Goal: Task Accomplishment & Management: Complete application form

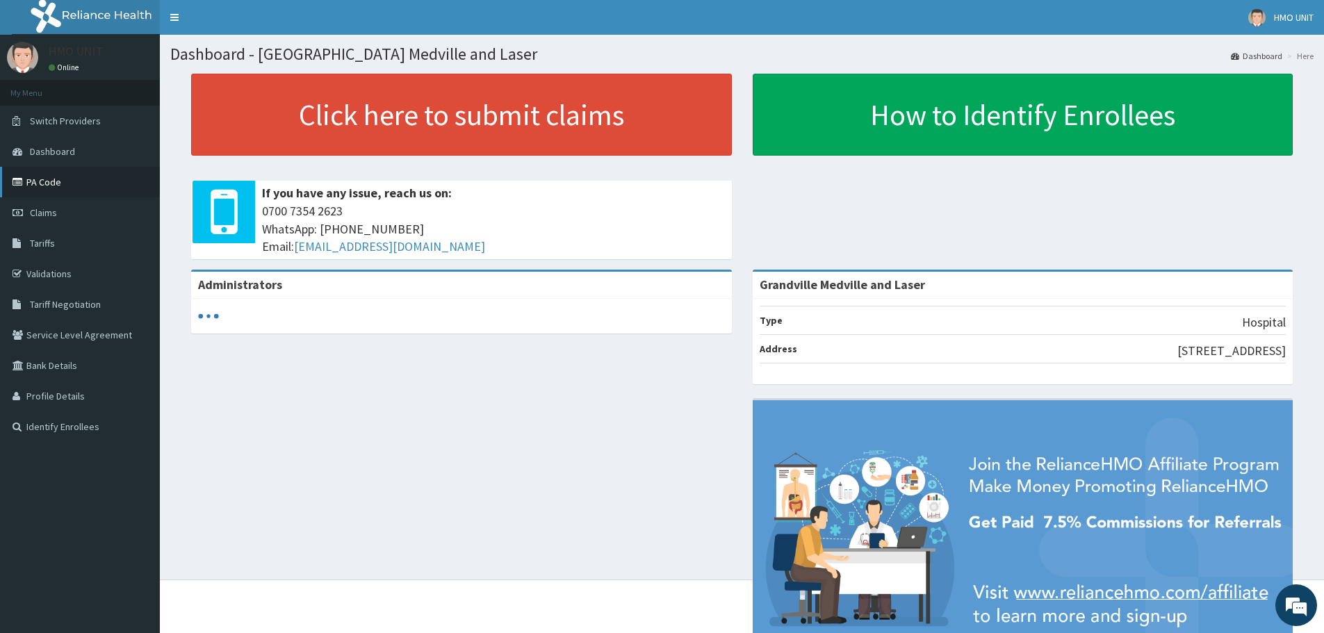
click at [64, 190] on link "PA Code" at bounding box center [80, 182] width 160 height 31
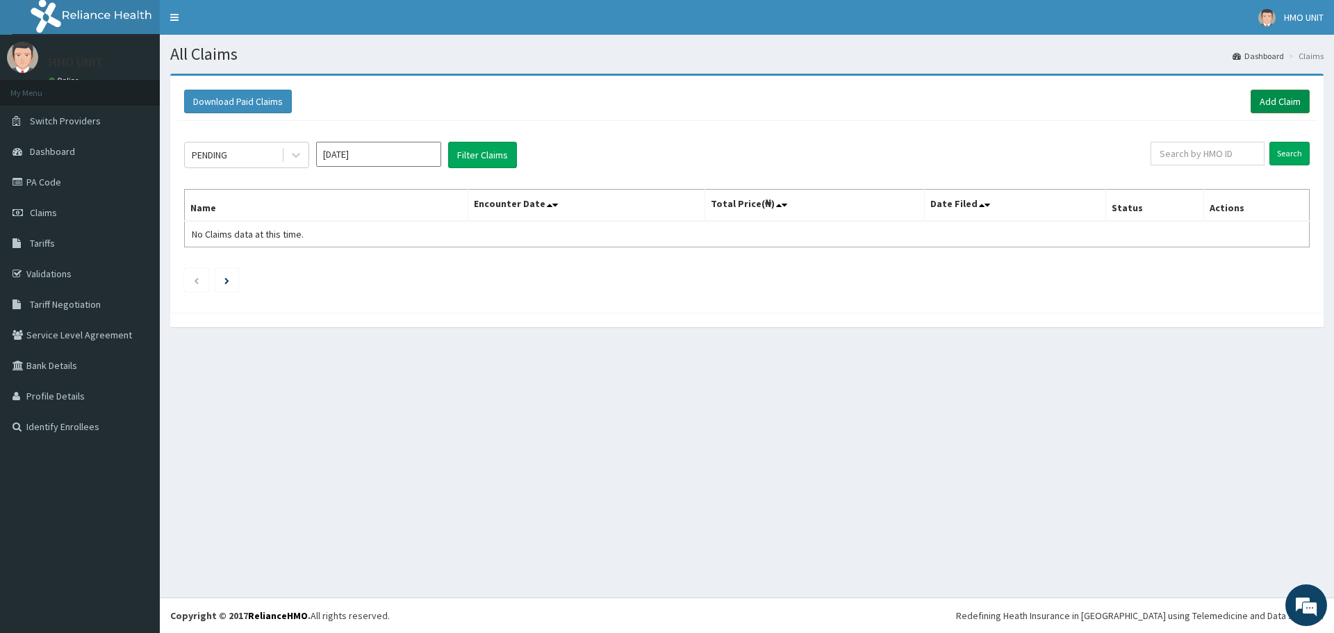
click at [1298, 109] on link "Add Claim" at bounding box center [1280, 102] width 59 height 24
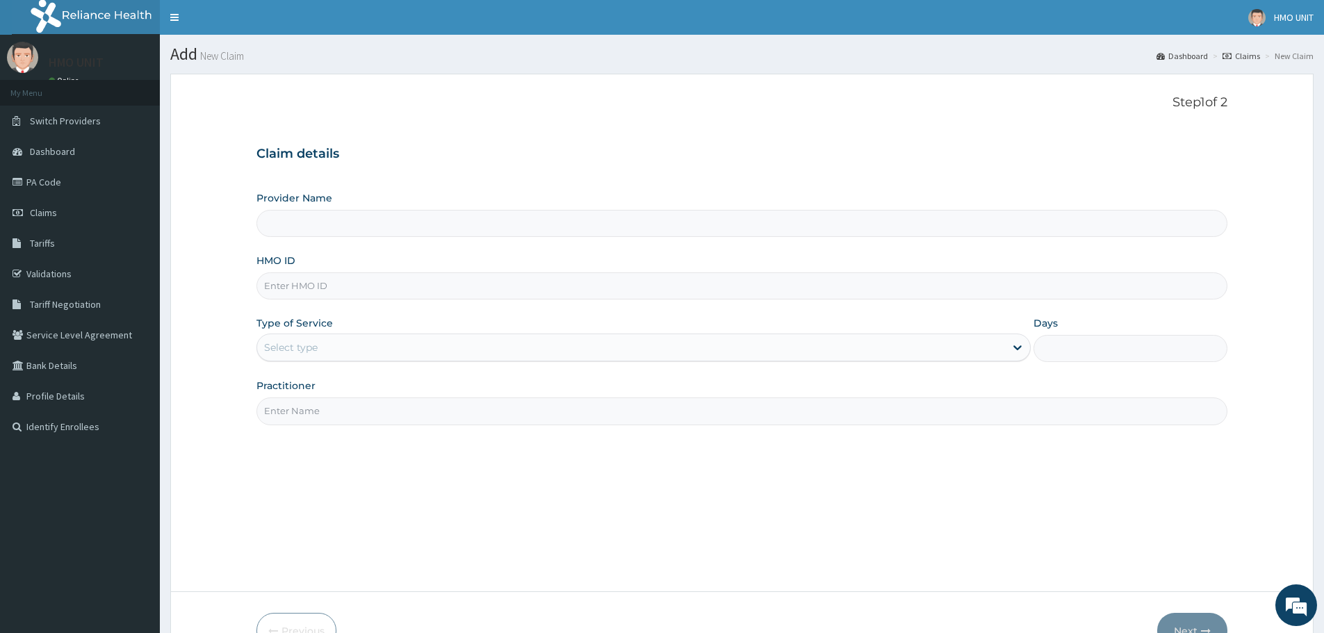
click at [416, 224] on input "Provider Name" at bounding box center [741, 223] width 971 height 27
click at [377, 277] on input "HMO ID" at bounding box center [741, 285] width 971 height 27
type input "Grandville Medville and Laser"
type input "BAH/10031/A"
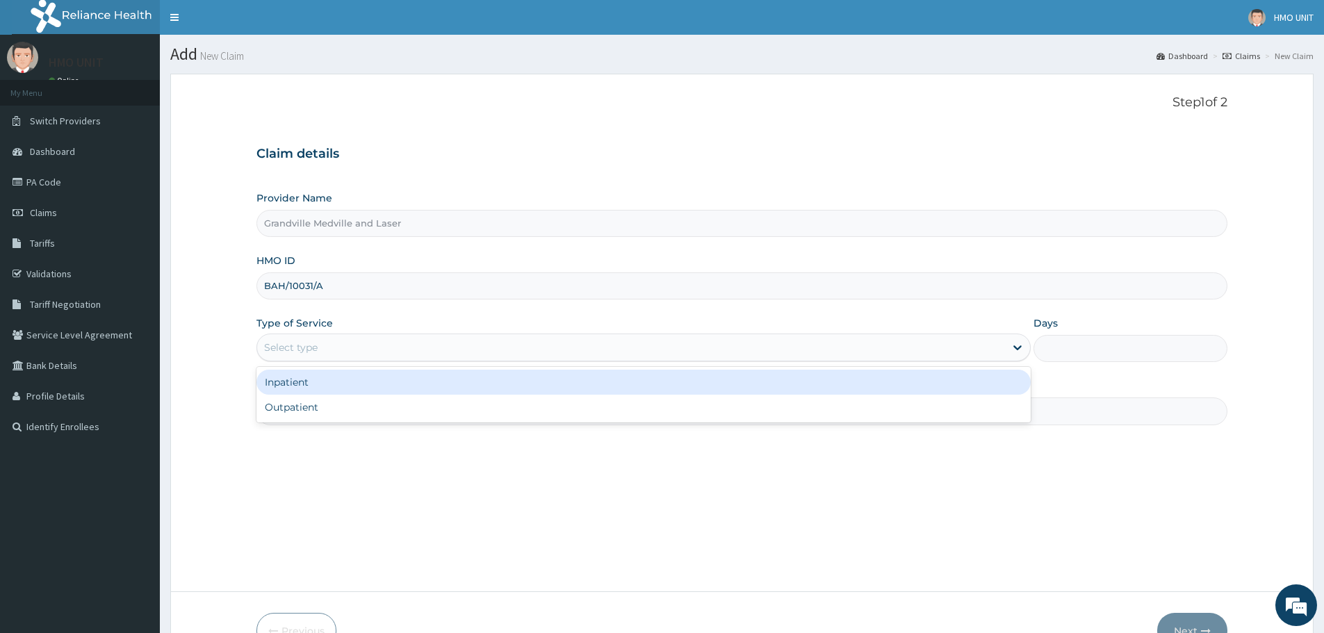
click at [281, 347] on div "Select type" at bounding box center [291, 347] width 54 height 14
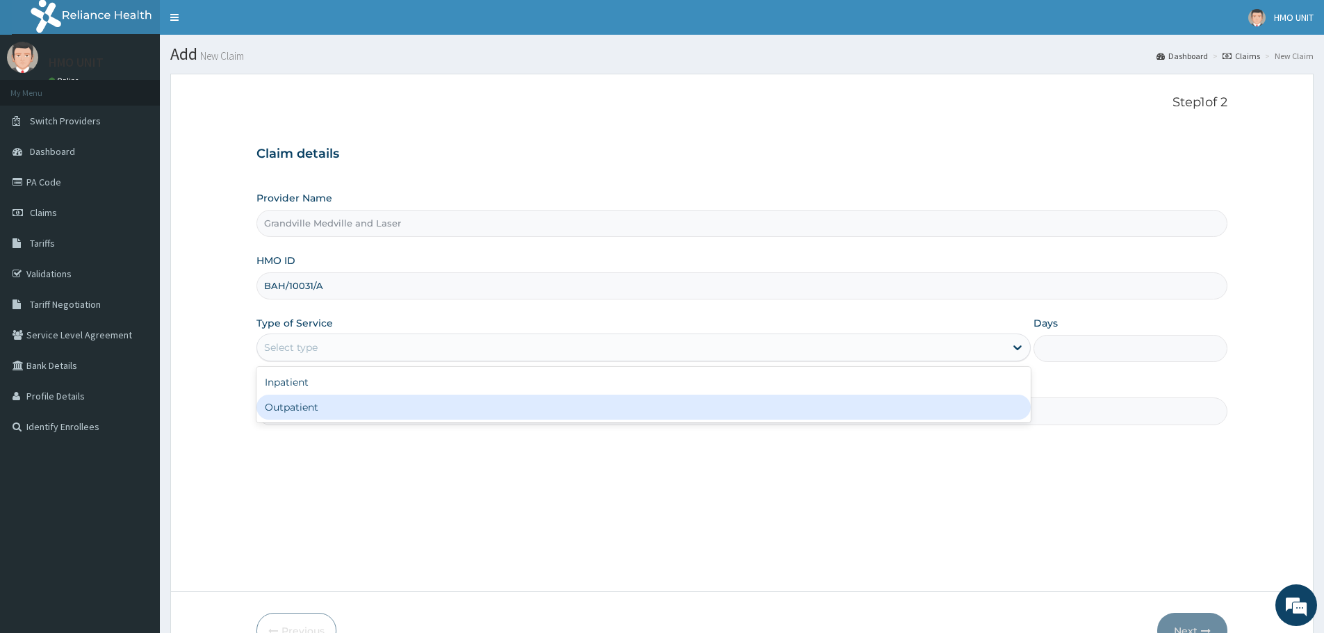
click at [296, 412] on div "Outpatient" at bounding box center [643, 407] width 774 height 25
type input "1"
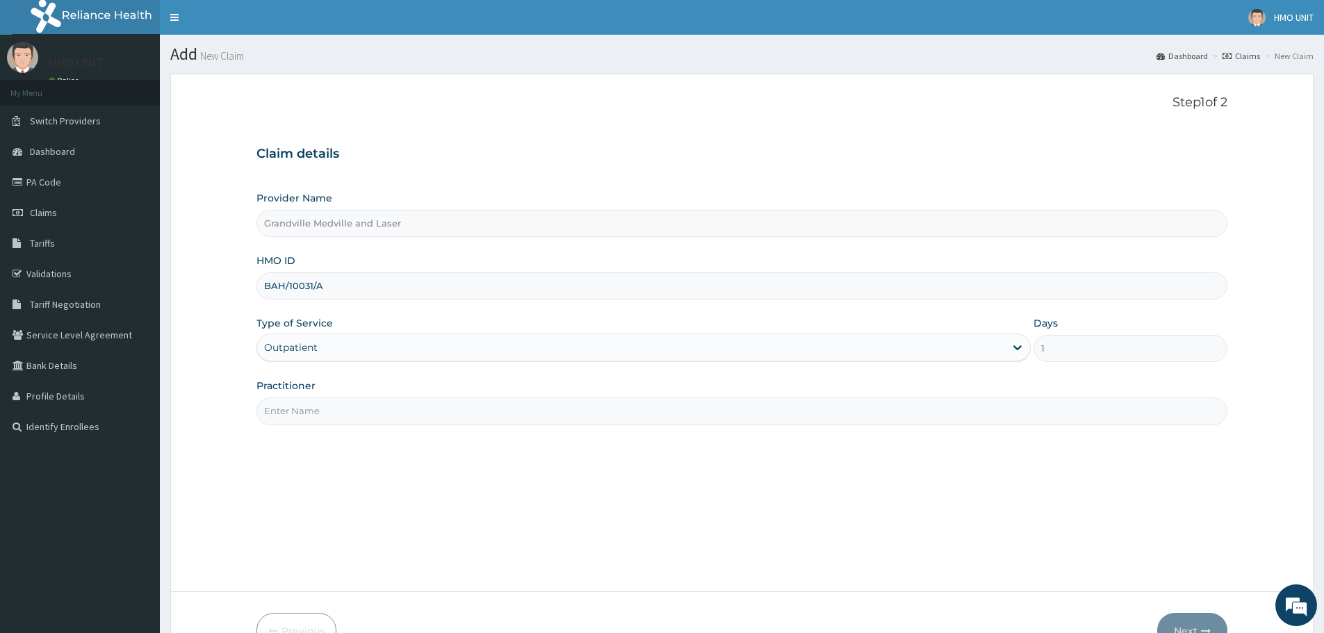
click at [297, 402] on input "Practitioner" at bounding box center [741, 410] width 971 height 27
type input "d"
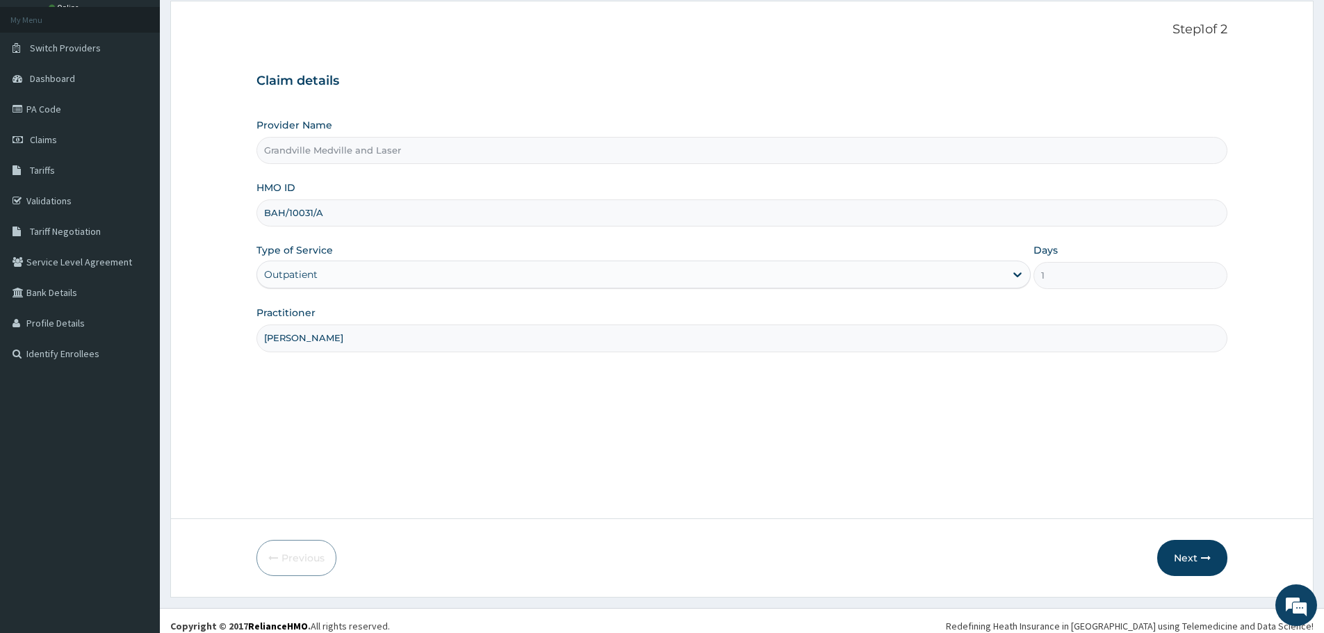
scroll to position [83, 0]
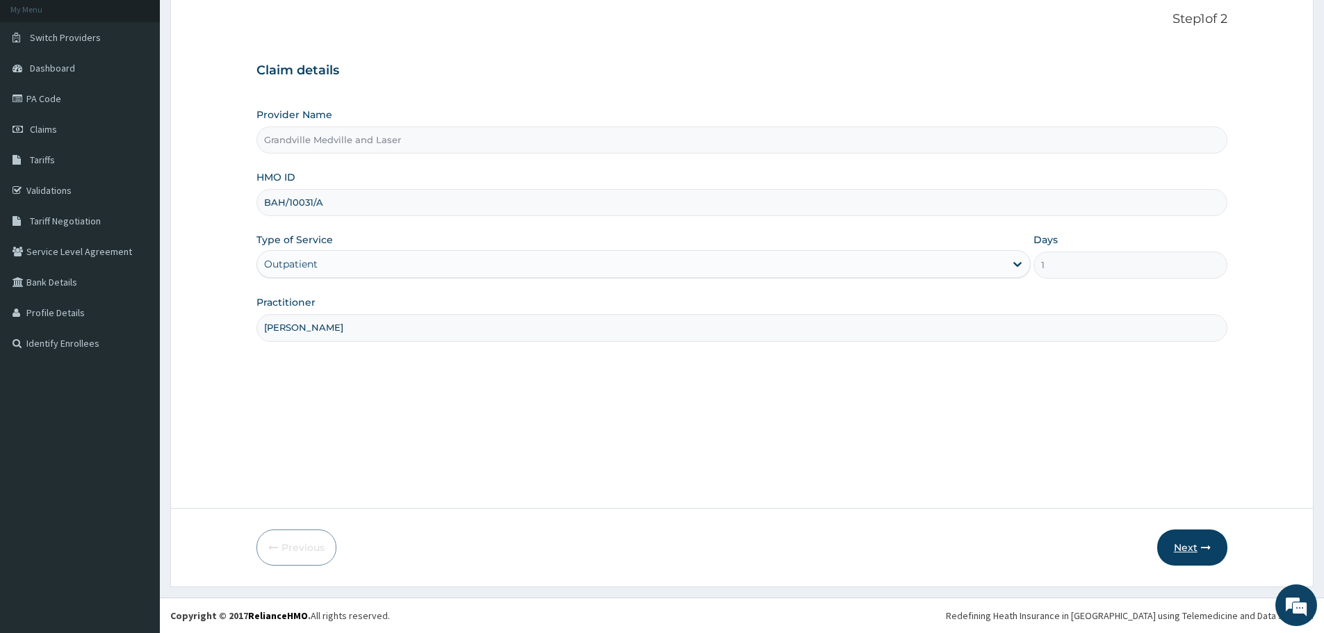
type input "Dr Babalola"
click at [1190, 548] on button "Next" at bounding box center [1192, 547] width 70 height 36
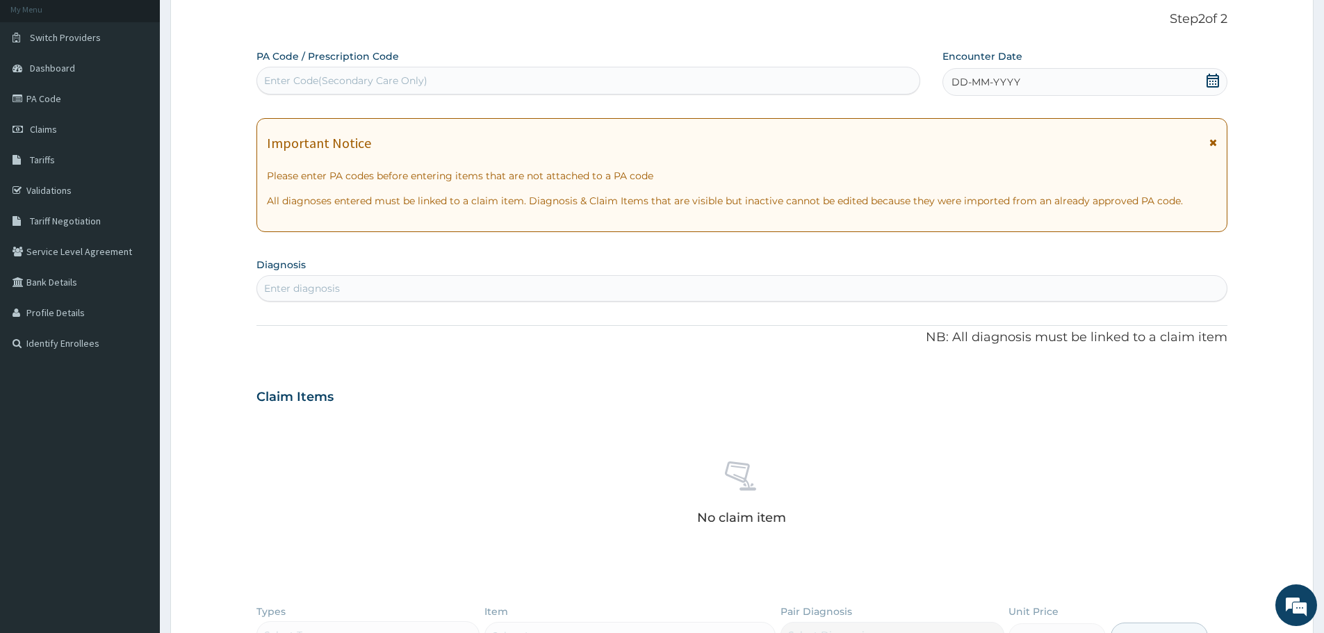
click at [998, 88] on span "DD-MM-YYYY" at bounding box center [985, 82] width 69 height 14
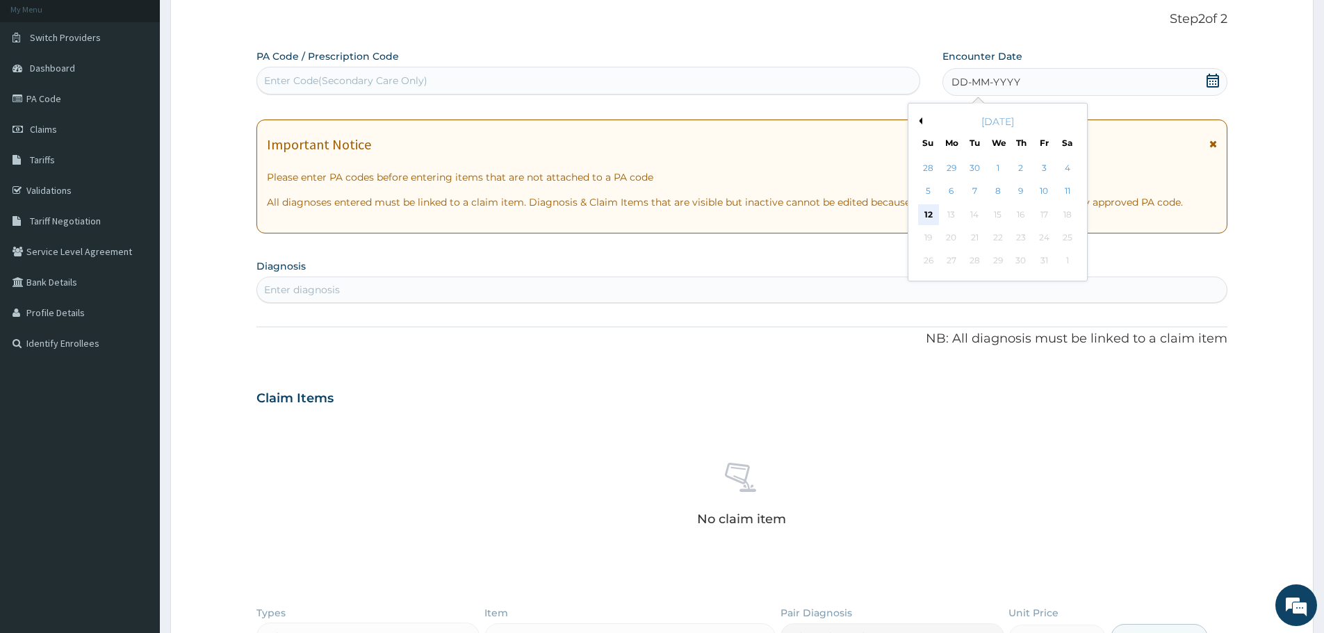
click at [937, 220] on div "12" at bounding box center [928, 214] width 21 height 21
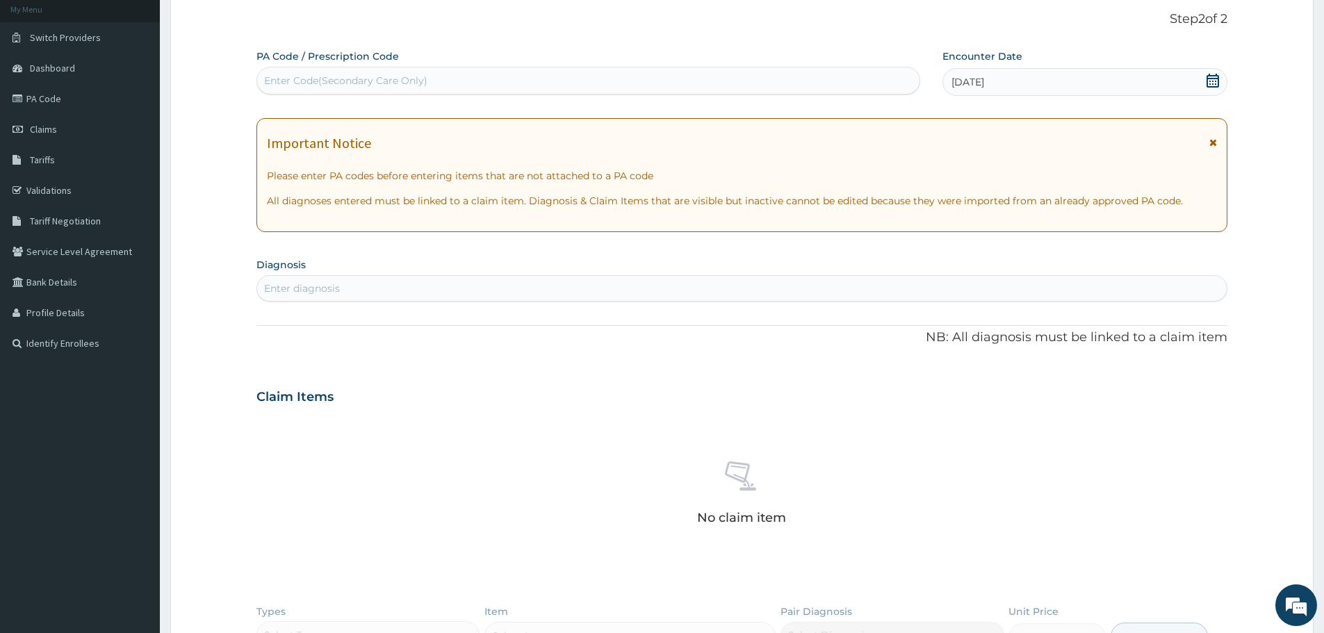
click at [400, 283] on div "Enter diagnosis" at bounding box center [741, 288] width 969 height 22
type input "d"
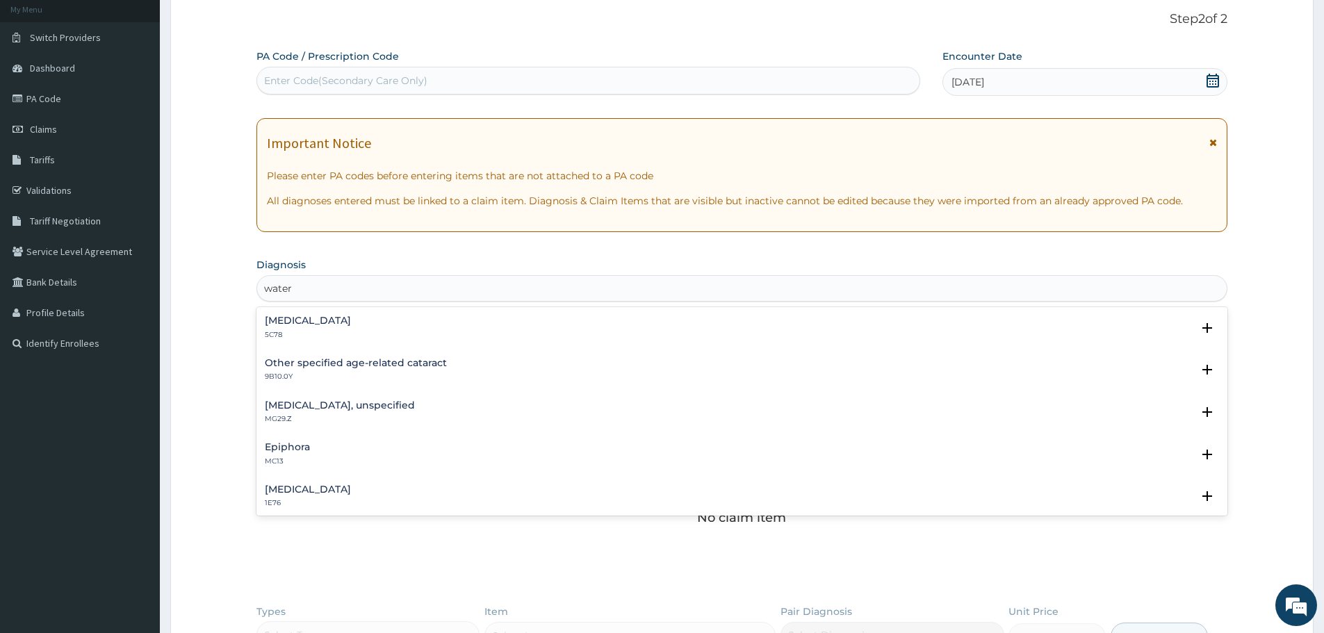
type input "watery"
click at [295, 379] on p "ME05.1" at bounding box center [290, 377] width 50 height 10
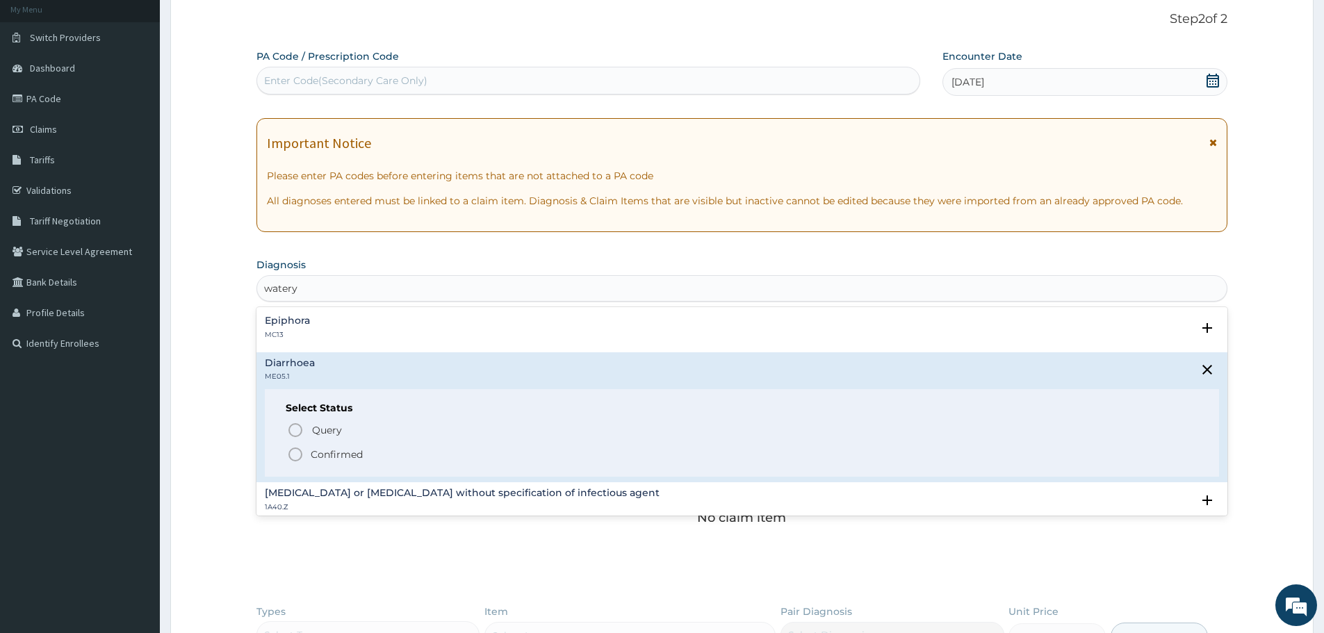
click at [295, 453] on icon "status option filled" at bounding box center [295, 454] width 17 height 17
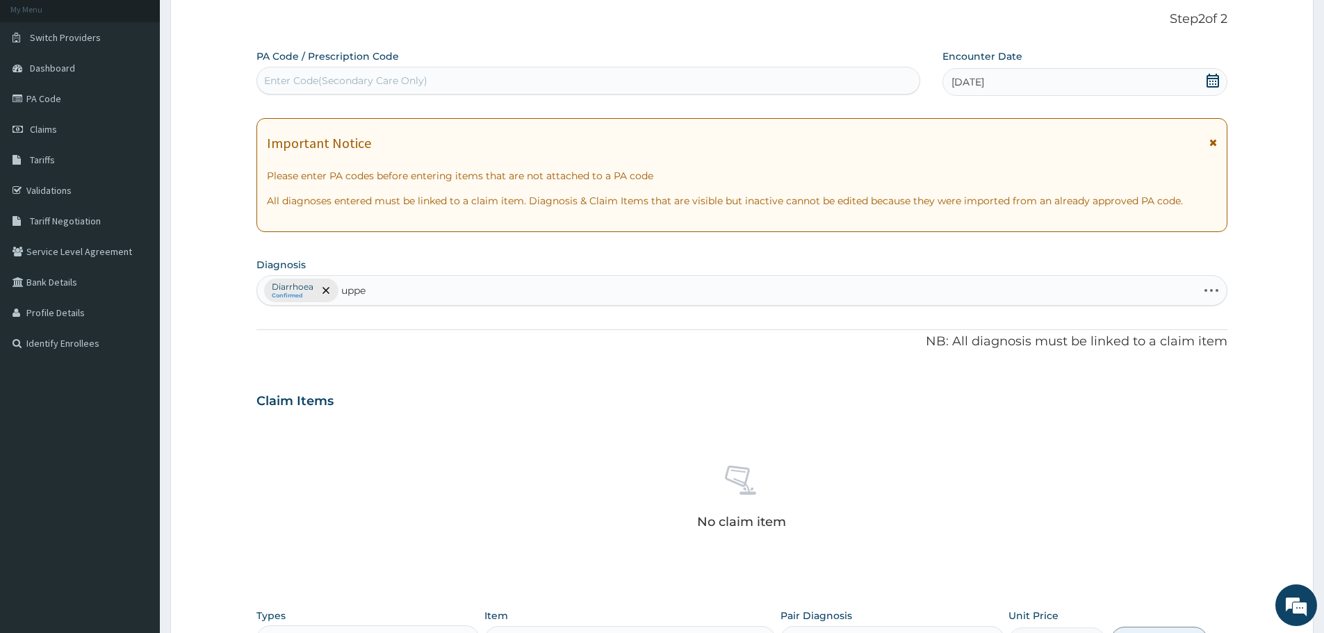
type input "upper"
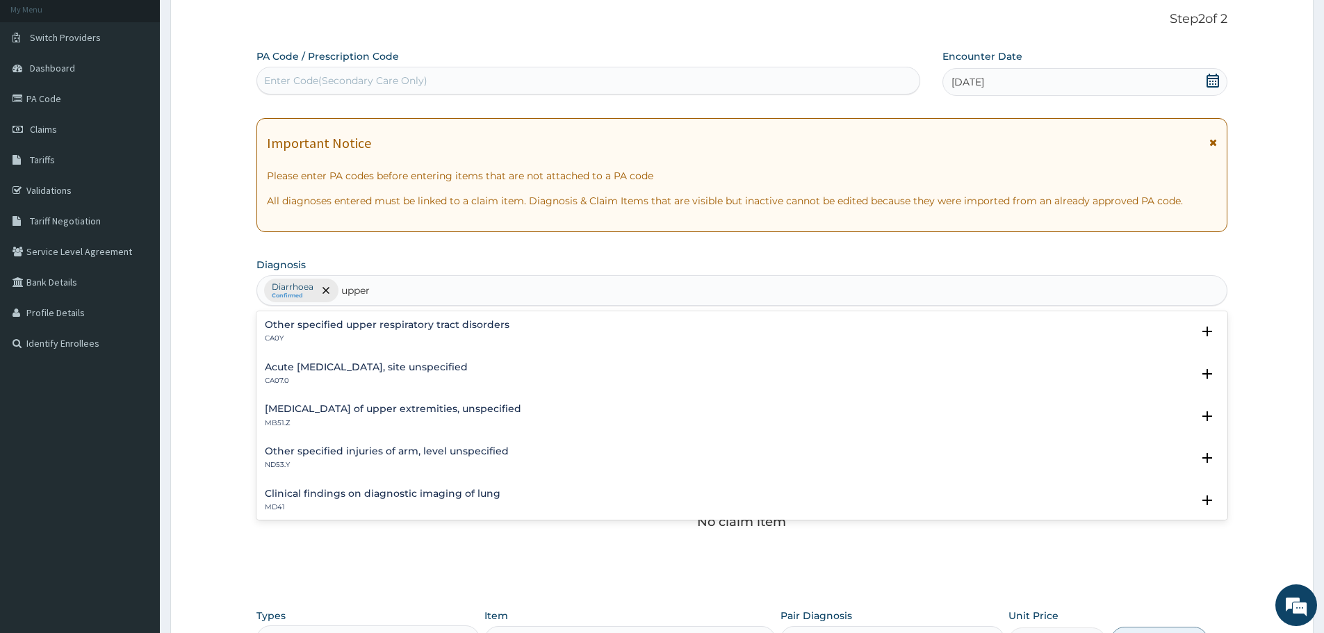
click at [375, 368] on h4 "Acute upper respiratory infection, site unspecified" at bounding box center [366, 367] width 203 height 10
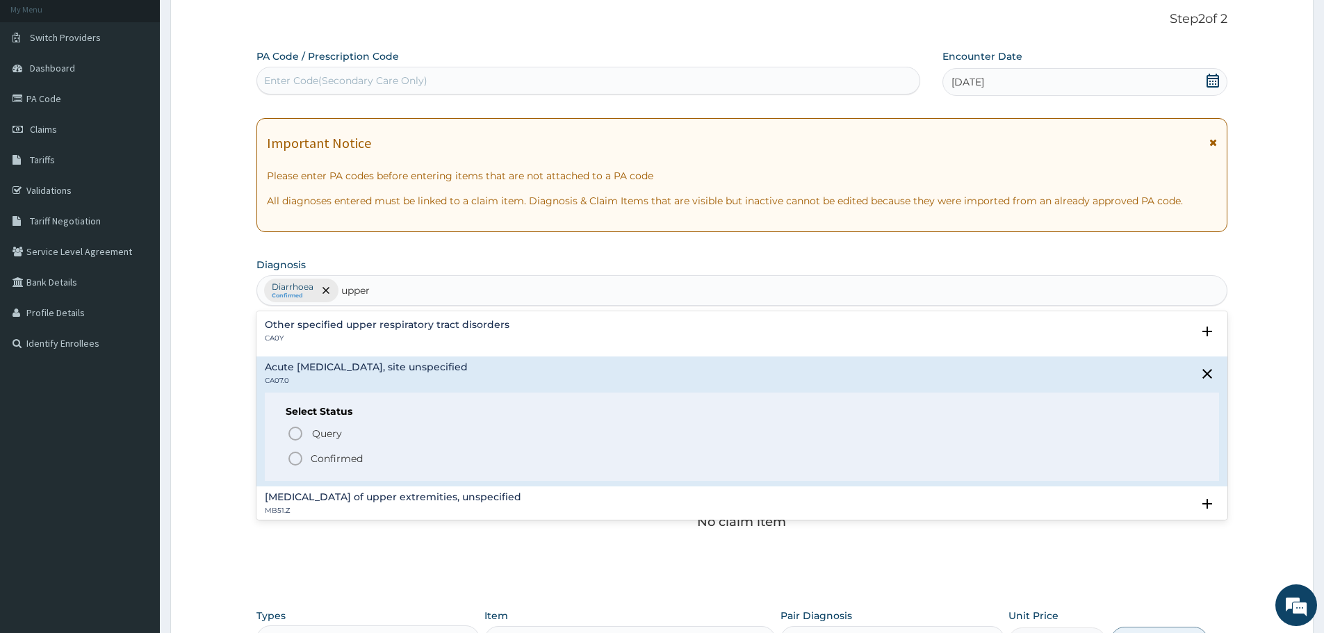
click at [297, 461] on icon "status option filled" at bounding box center [295, 458] width 17 height 17
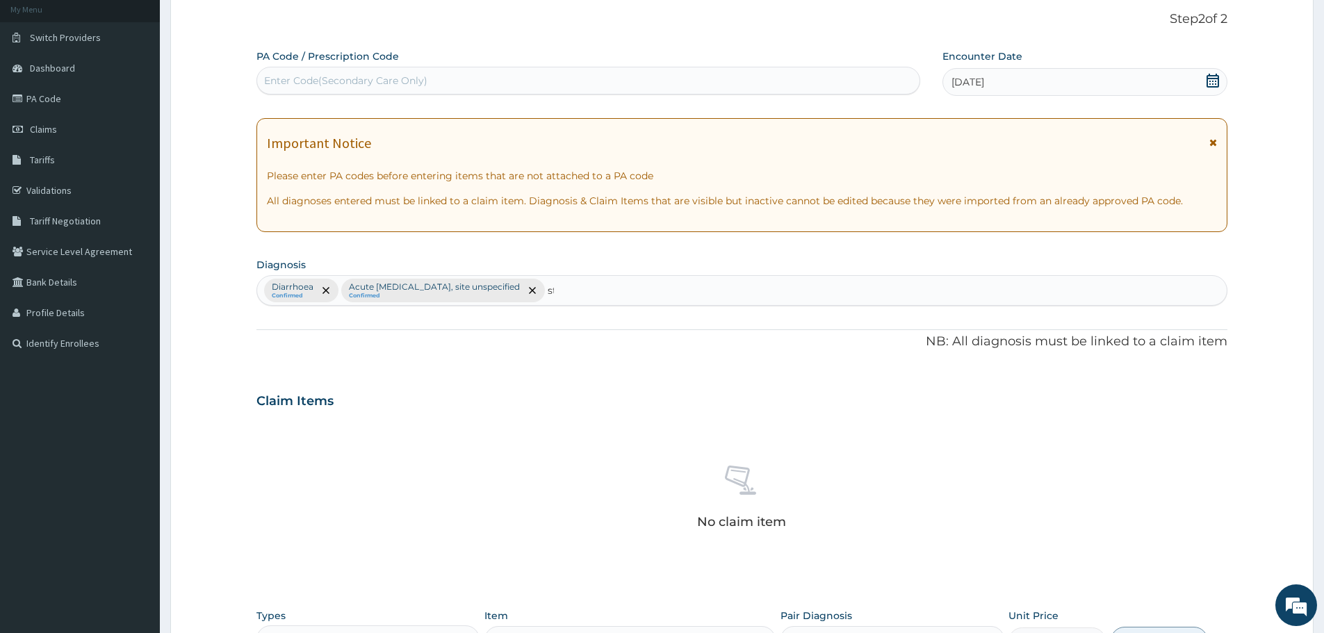
type input "s"
type input "m"
type input "malaria"
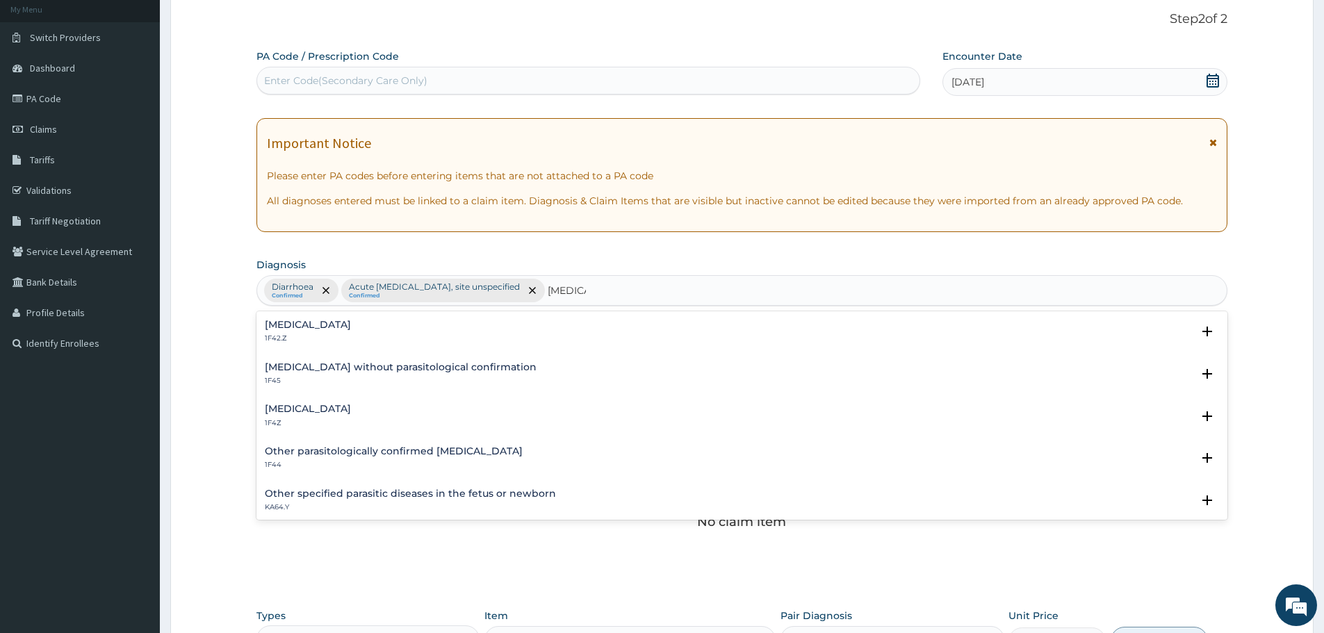
click at [365, 409] on div "Malaria, unspecified 1F4Z" at bounding box center [742, 416] width 954 height 24
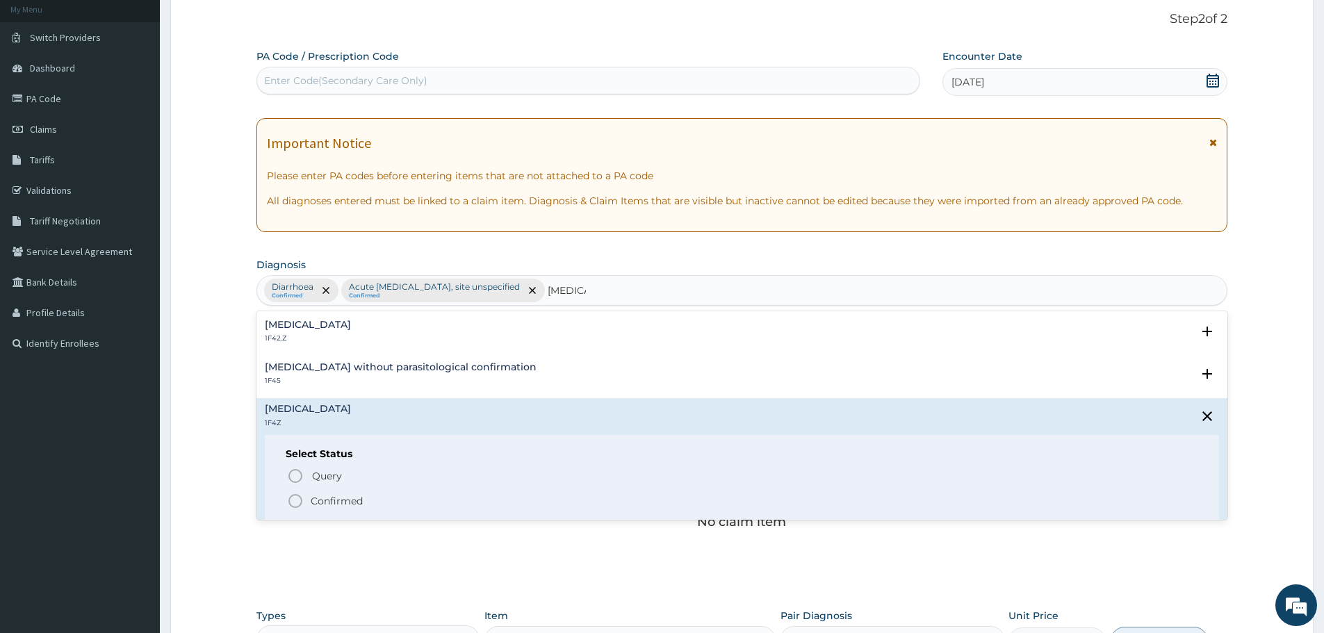
click at [295, 500] on icon "status option filled" at bounding box center [295, 501] width 17 height 17
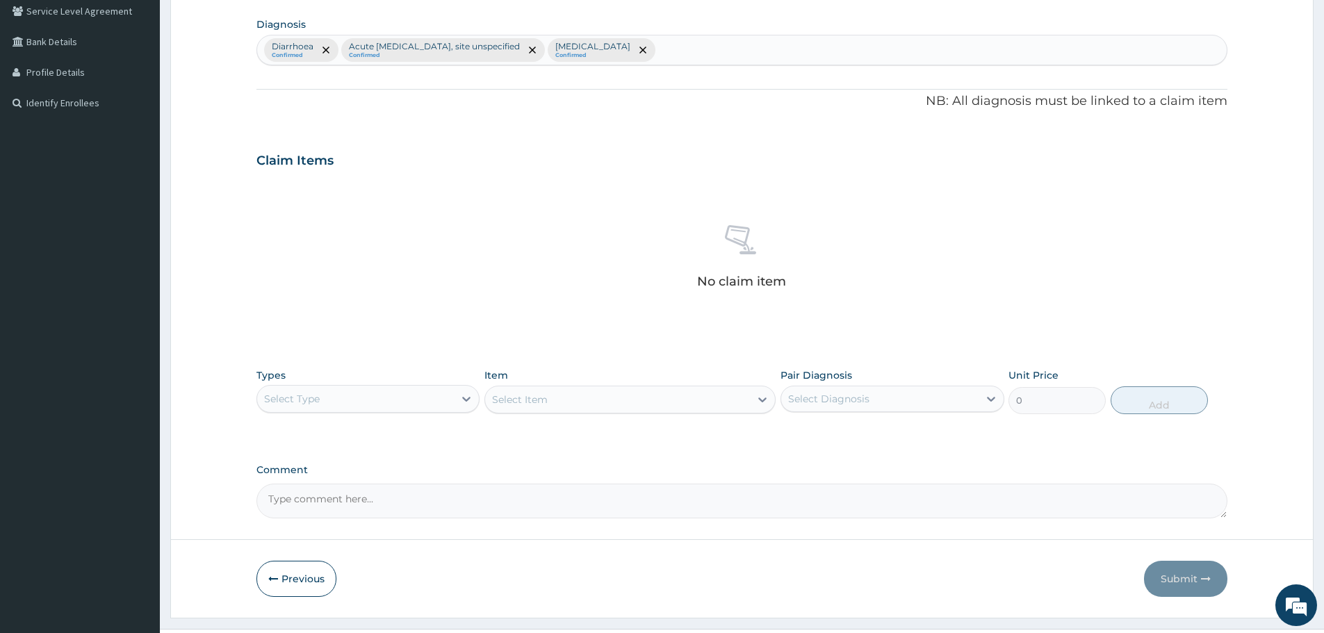
scroll to position [355, 0]
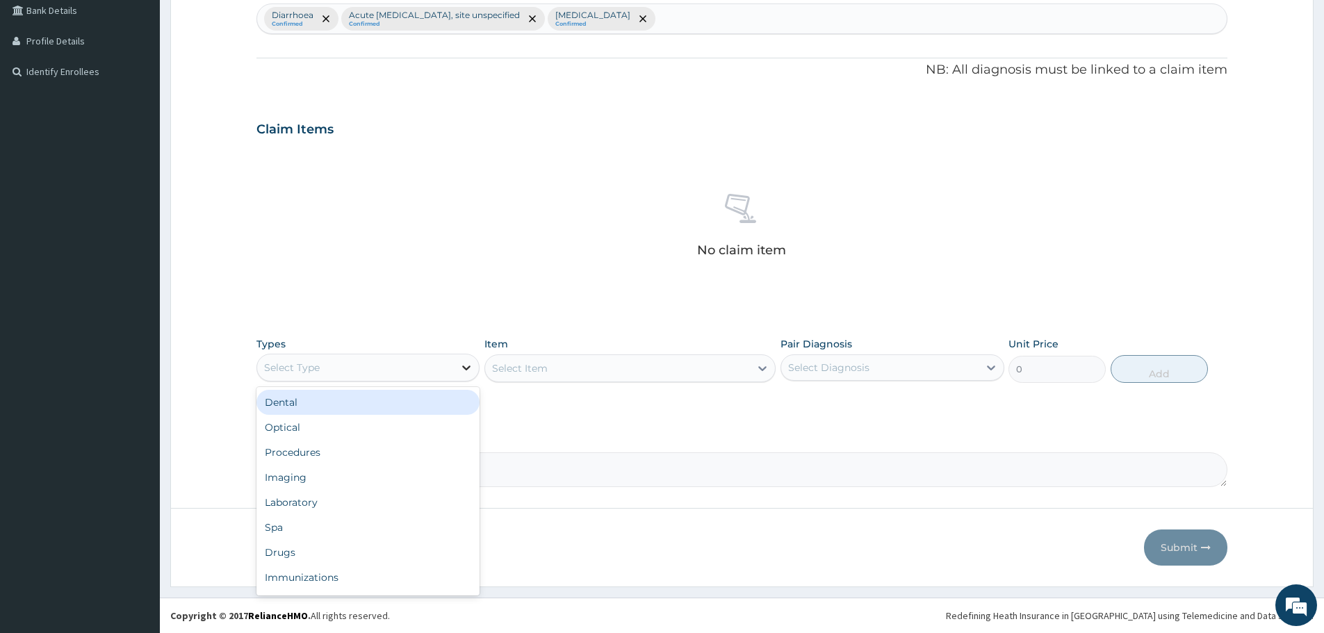
click at [457, 368] on div at bounding box center [466, 367] width 25 height 25
click at [322, 545] on div "Drugs" at bounding box center [367, 552] width 223 height 25
click at [575, 376] on div "Select Item" at bounding box center [629, 368] width 291 height 28
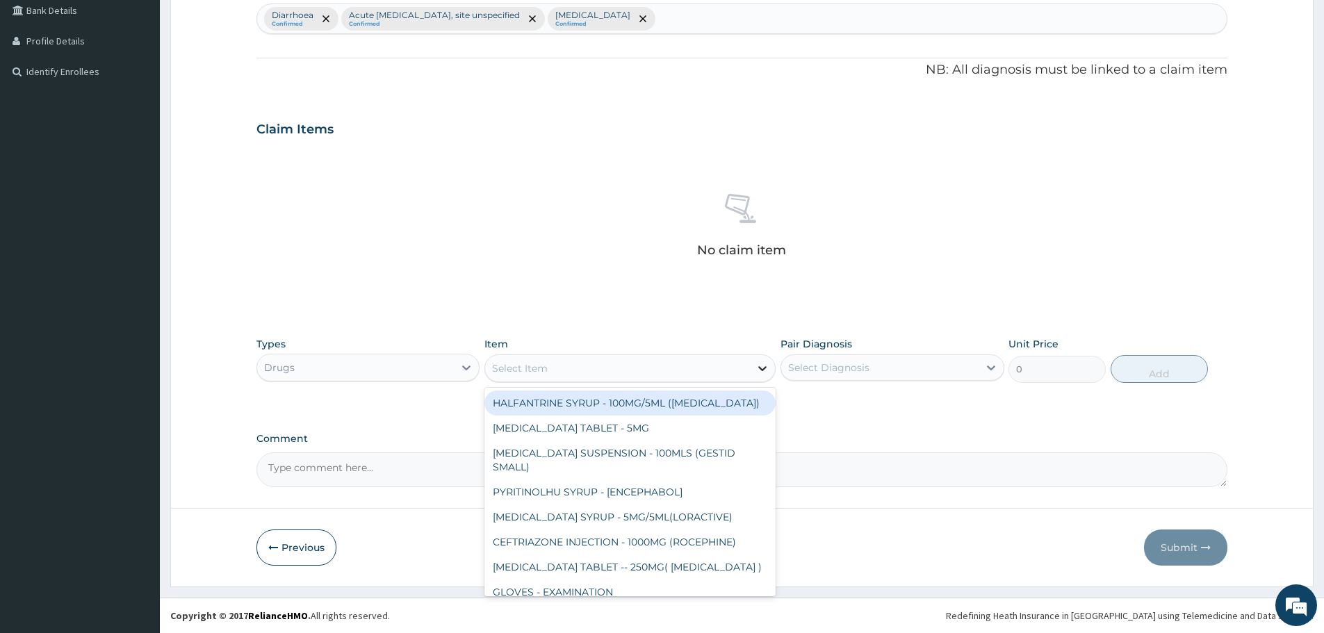
click at [757, 371] on icon at bounding box center [762, 368] width 14 height 14
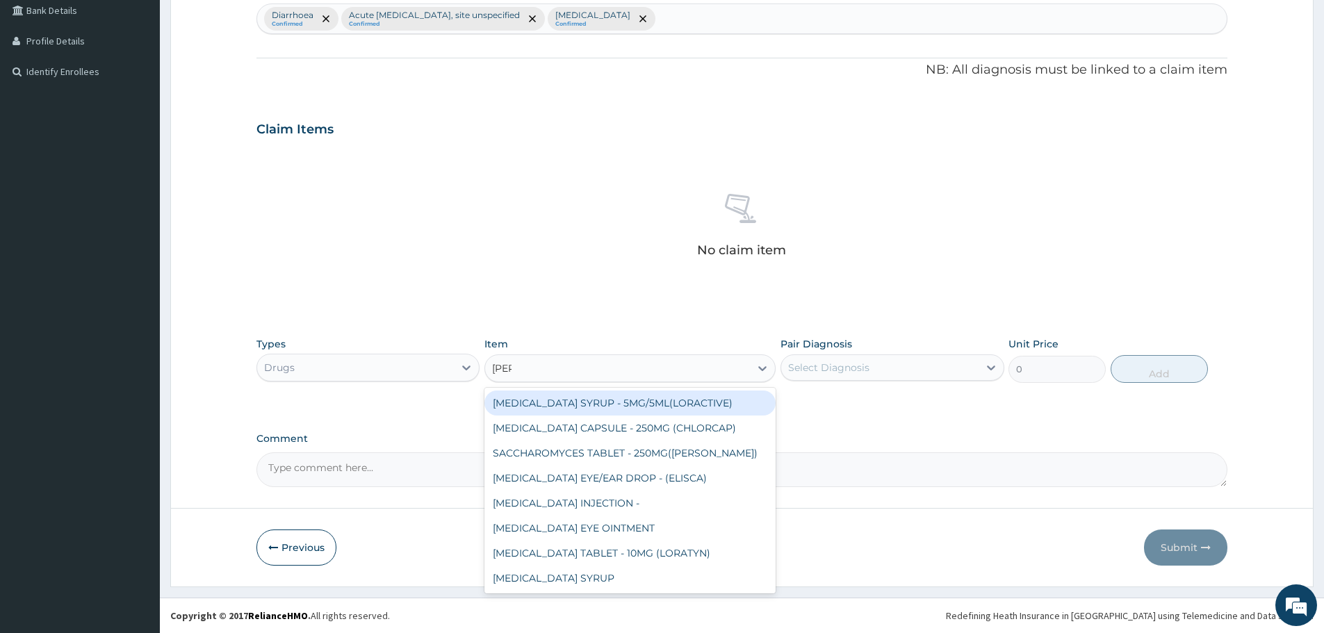
type input "lorat"
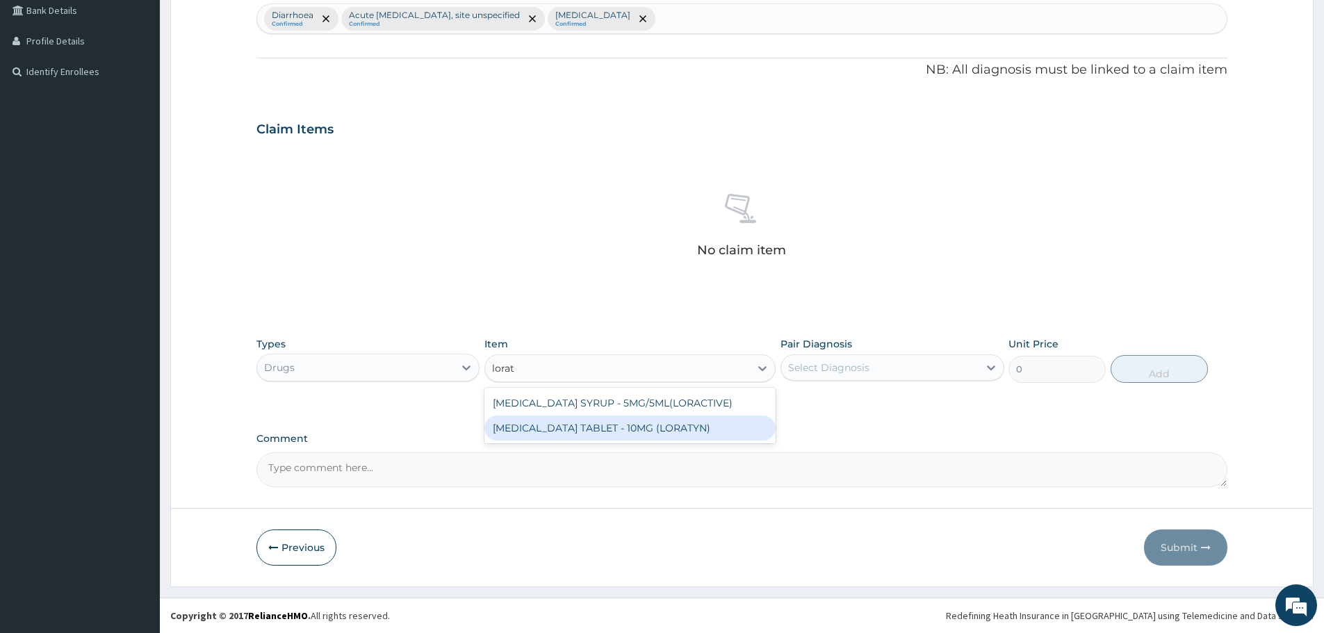
click at [641, 435] on div "LORATADINE TABLET - 10MG (LORATYN)" at bounding box center [629, 428] width 291 height 25
type input "112"
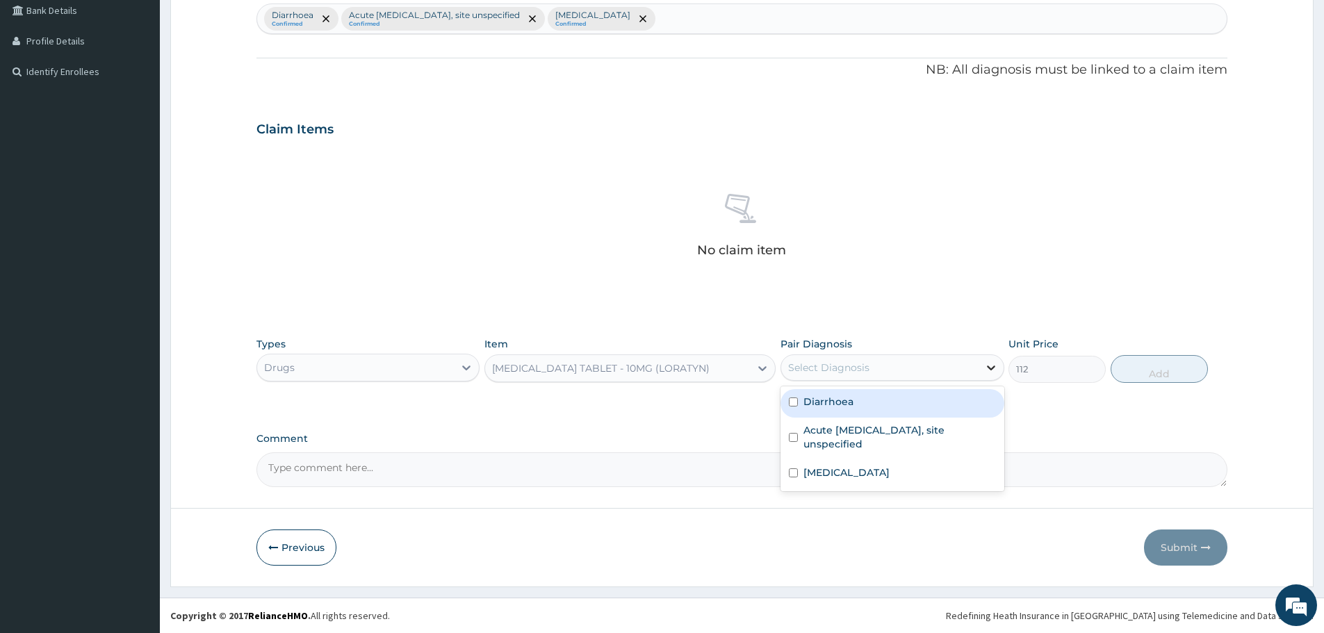
click at [996, 374] on icon at bounding box center [991, 368] width 14 height 14
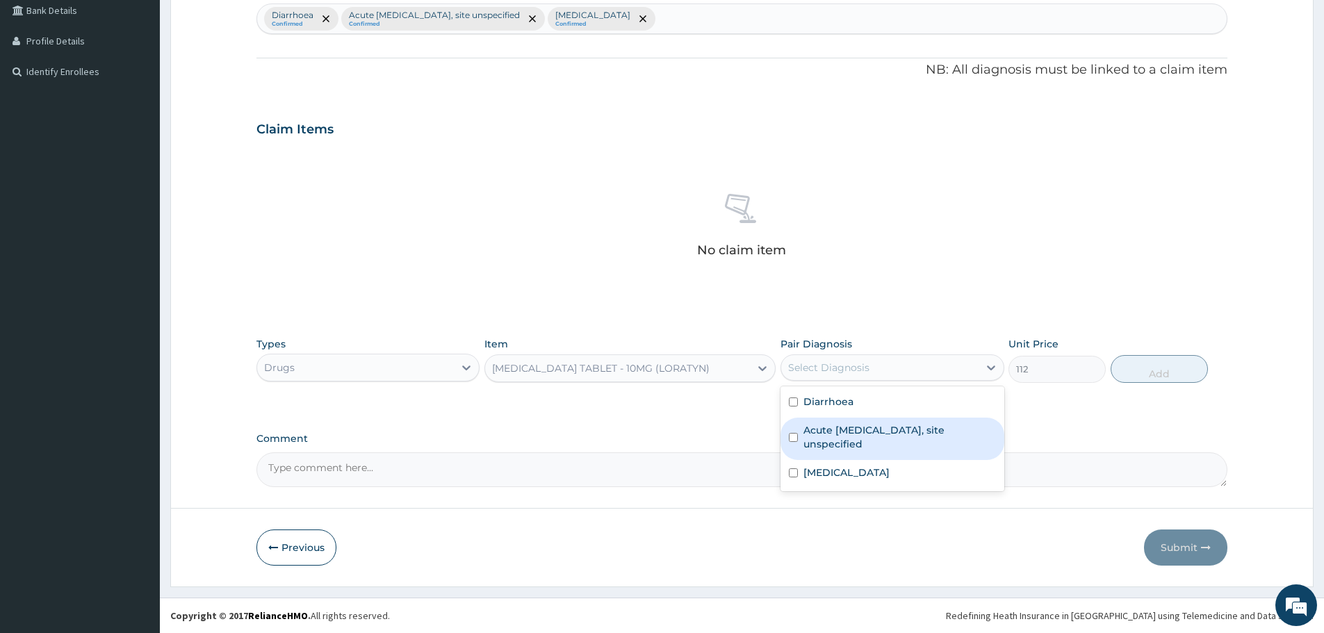
click at [800, 442] on div "Acute upper respiratory infection, site unspecified" at bounding box center [891, 439] width 223 height 42
checkbox input "true"
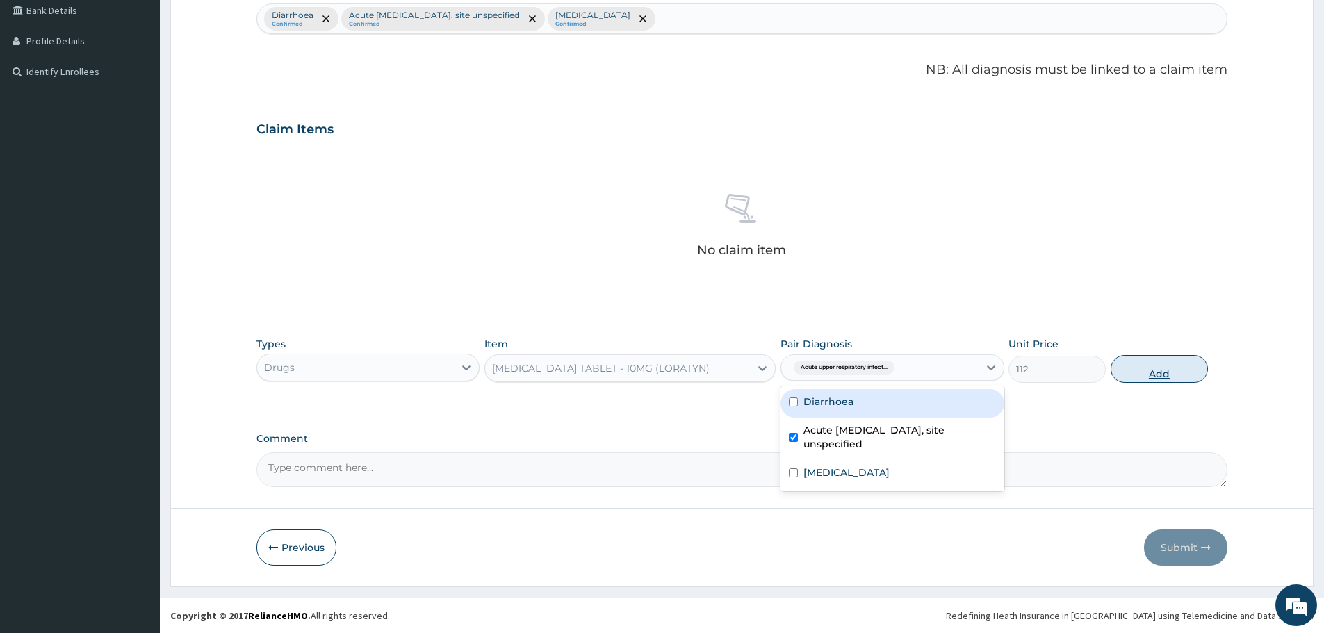
click at [1152, 379] on button "Add" at bounding box center [1158, 369] width 97 height 28
type input "0"
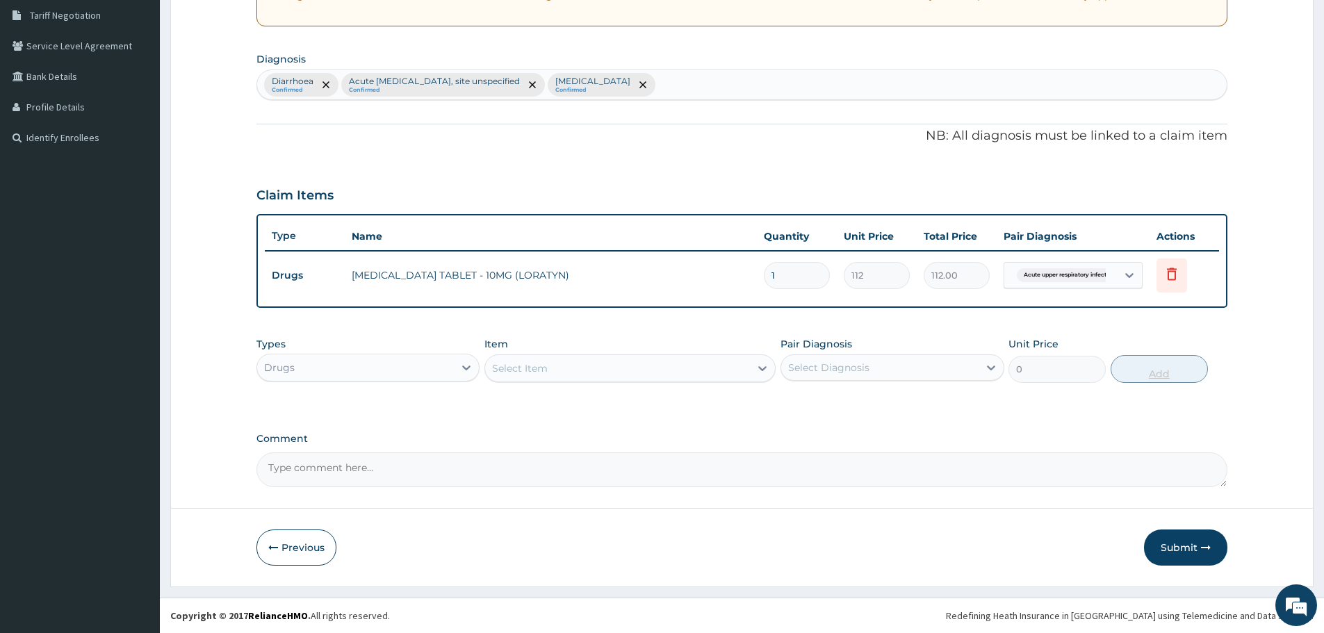
scroll to position [289, 0]
drag, startPoint x: 769, startPoint y: 273, endPoint x: 762, endPoint y: 271, distance: 7.9
click at [762, 272] on td "1" at bounding box center [797, 275] width 80 height 41
type input "5"
type input "560.00"
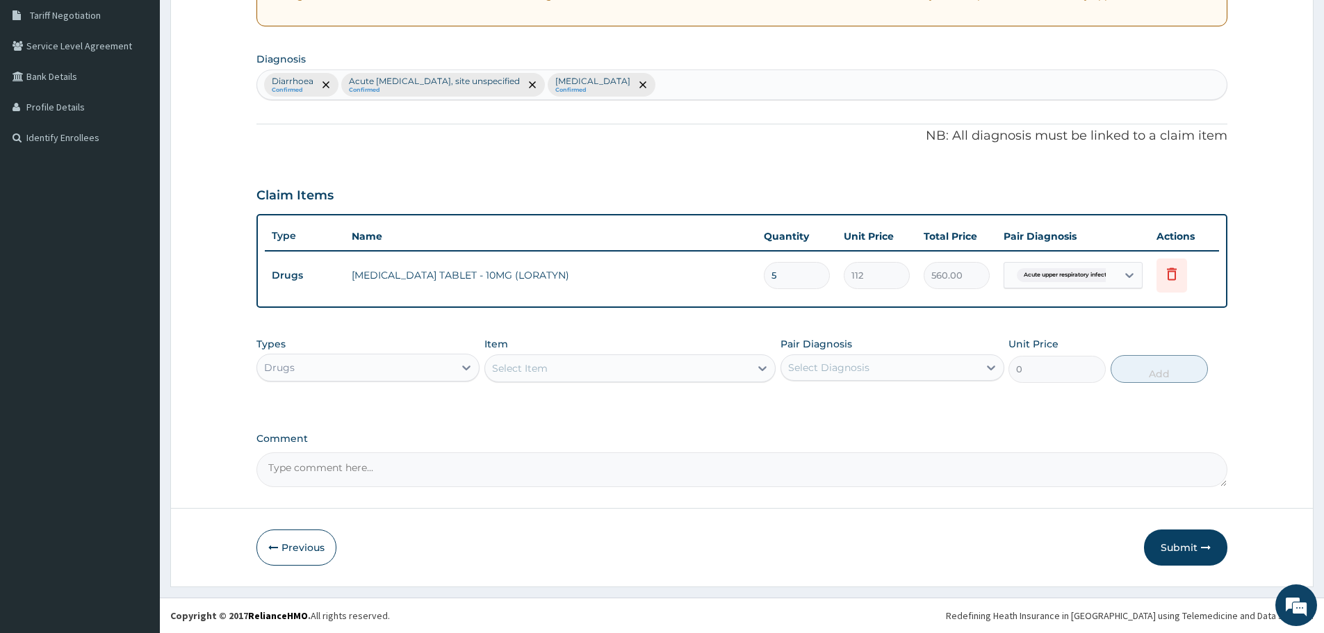
type input "5"
click at [1299, 329] on form "Step 2 of 2 PA Code / Prescription Code Enter Code(Secondary Care Only) Encount…" at bounding box center [741, 186] width 1143 height 802
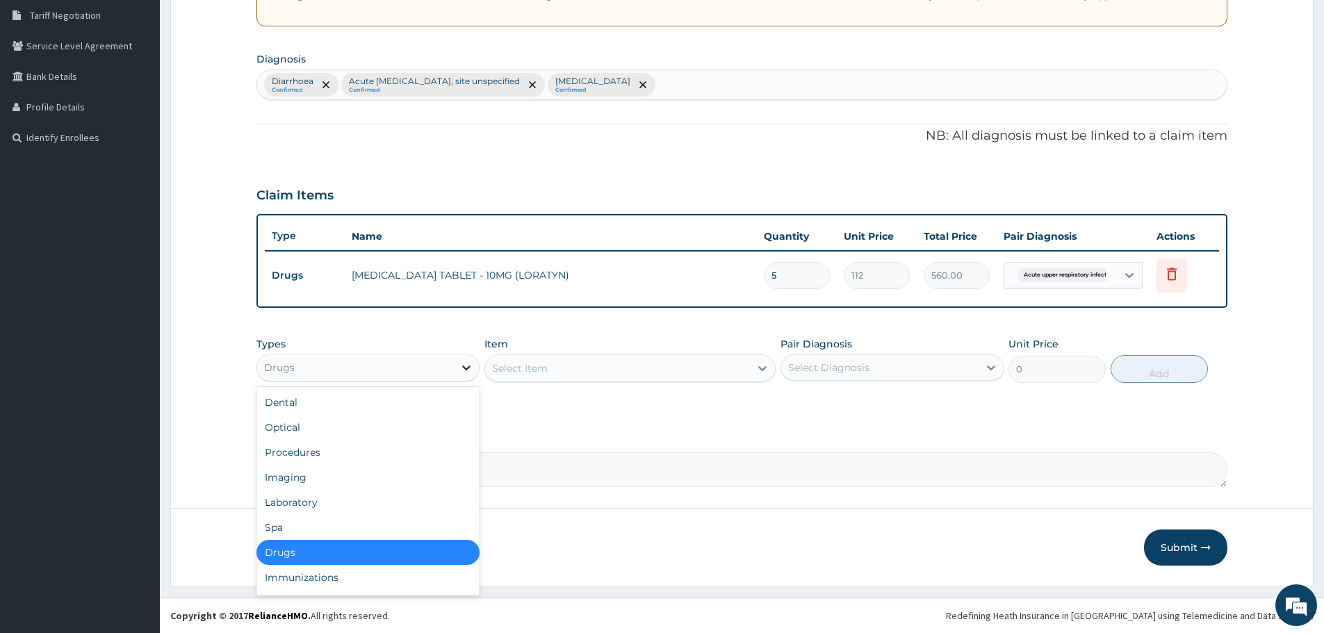
click at [460, 375] on div at bounding box center [466, 367] width 25 height 25
click at [365, 554] on div "Drugs" at bounding box center [367, 552] width 223 height 25
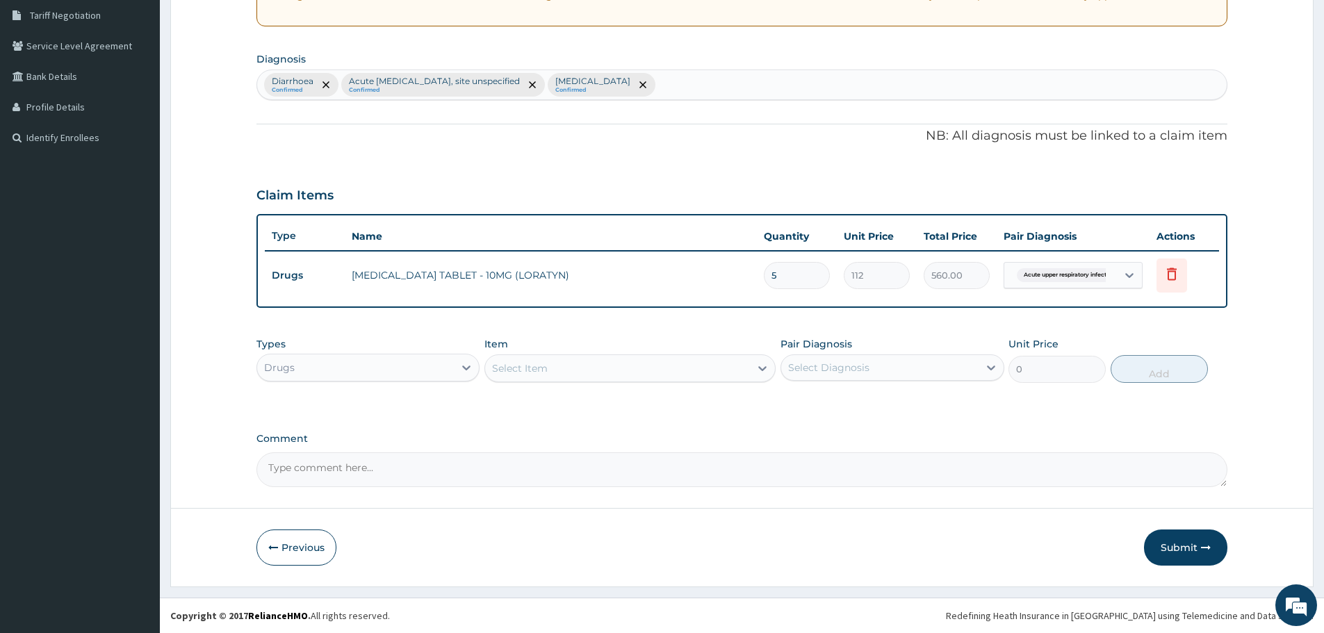
click at [537, 374] on div "Select Item" at bounding box center [520, 368] width 56 height 14
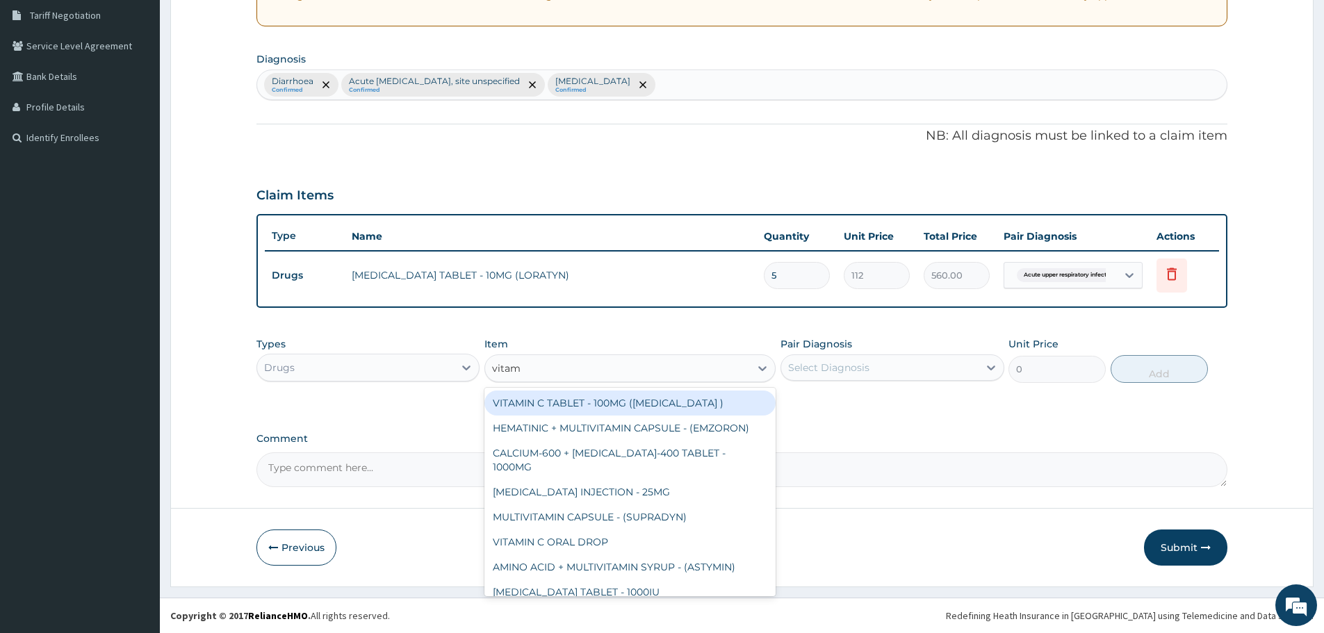
type input "vitamin"
click at [609, 398] on div "VITAMIN C TABLET - 100MG (ASCORBIC ACID )" at bounding box center [629, 402] width 291 height 25
type input "19.200000000000003"
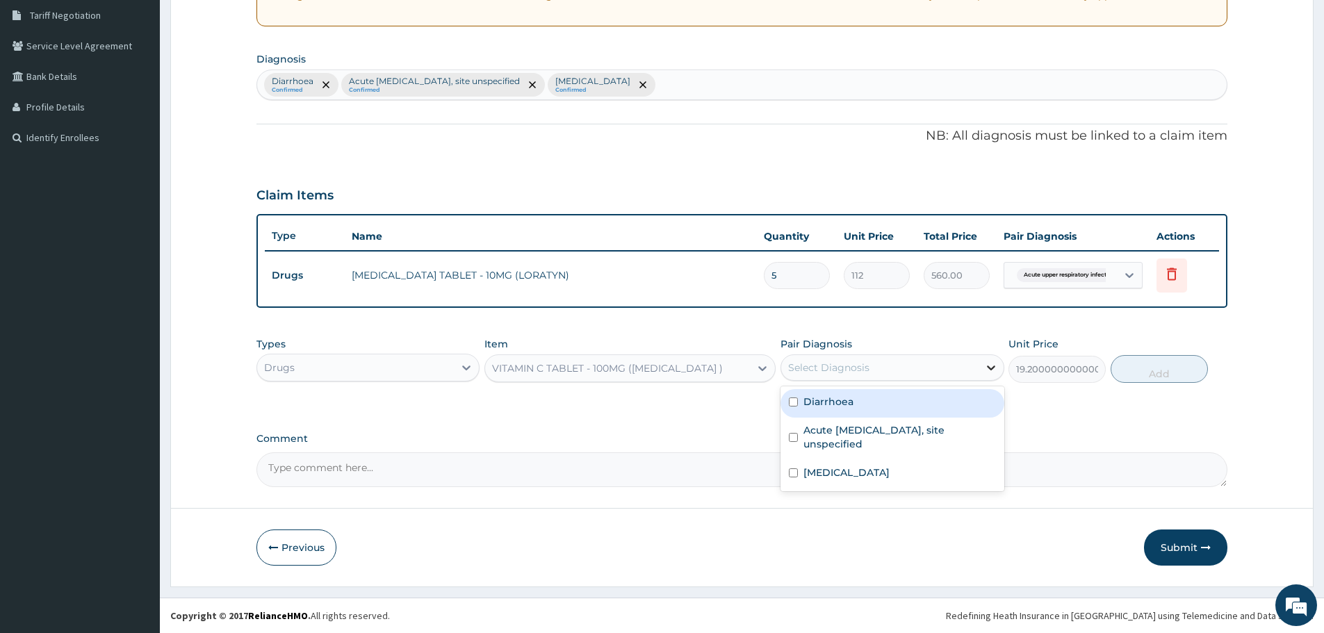
click at [985, 370] on icon at bounding box center [991, 368] width 14 height 14
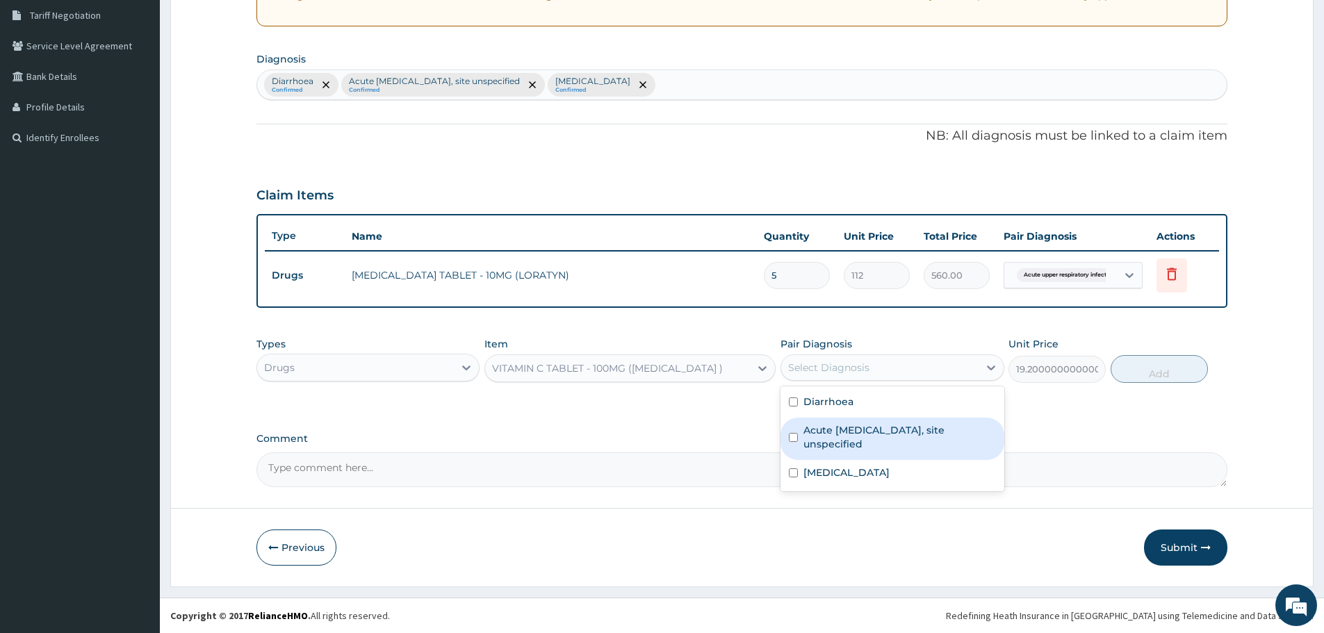
click at [796, 438] on input "checkbox" at bounding box center [793, 437] width 9 height 9
checkbox input "true"
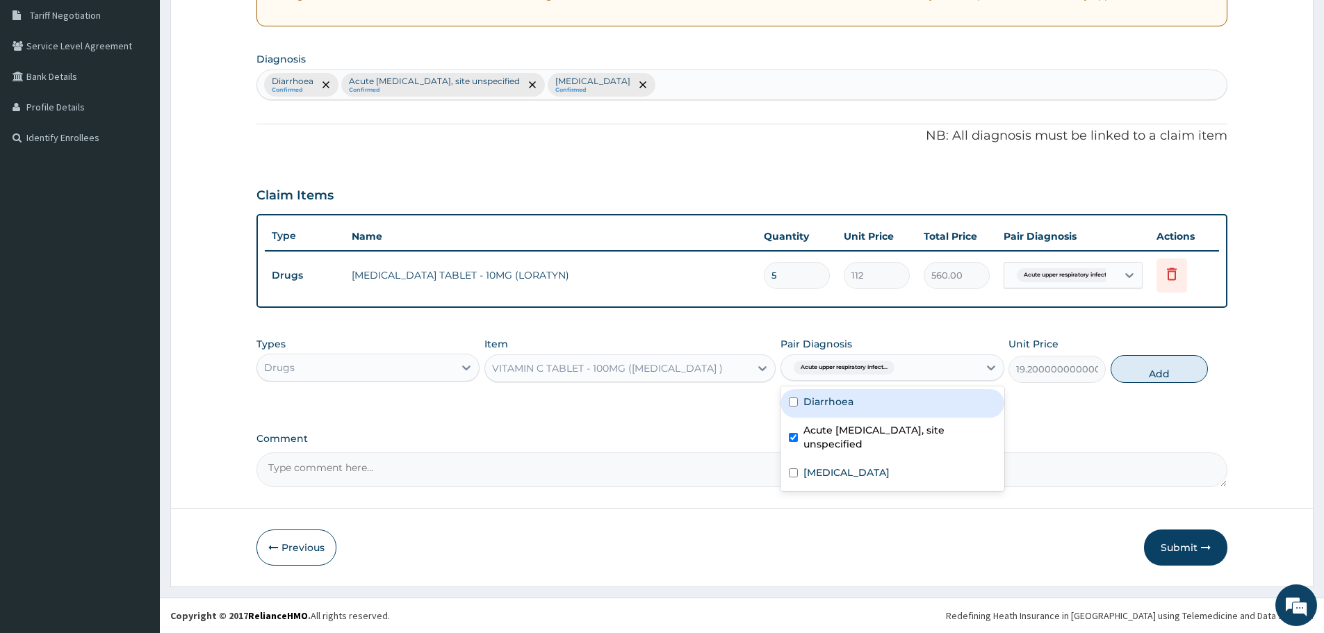
click at [834, 406] on label "Diarrhoea" at bounding box center [828, 402] width 50 height 14
checkbox input "true"
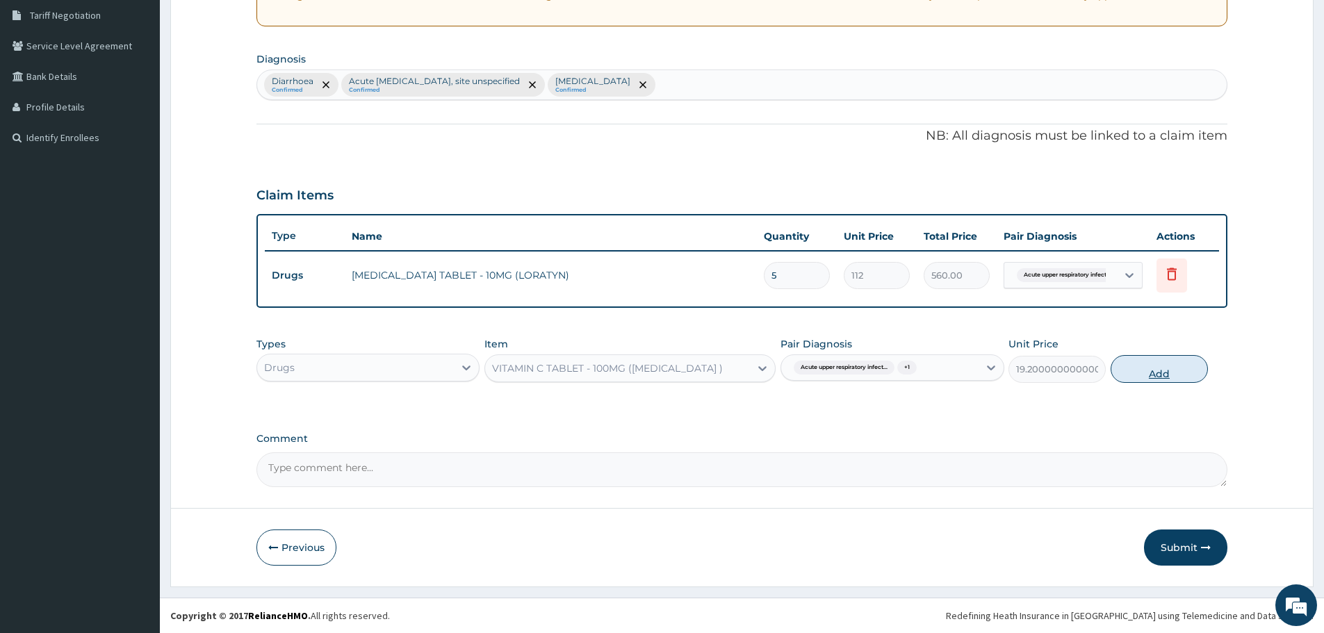
click at [1149, 372] on button "Add" at bounding box center [1158, 369] width 97 height 28
type input "0"
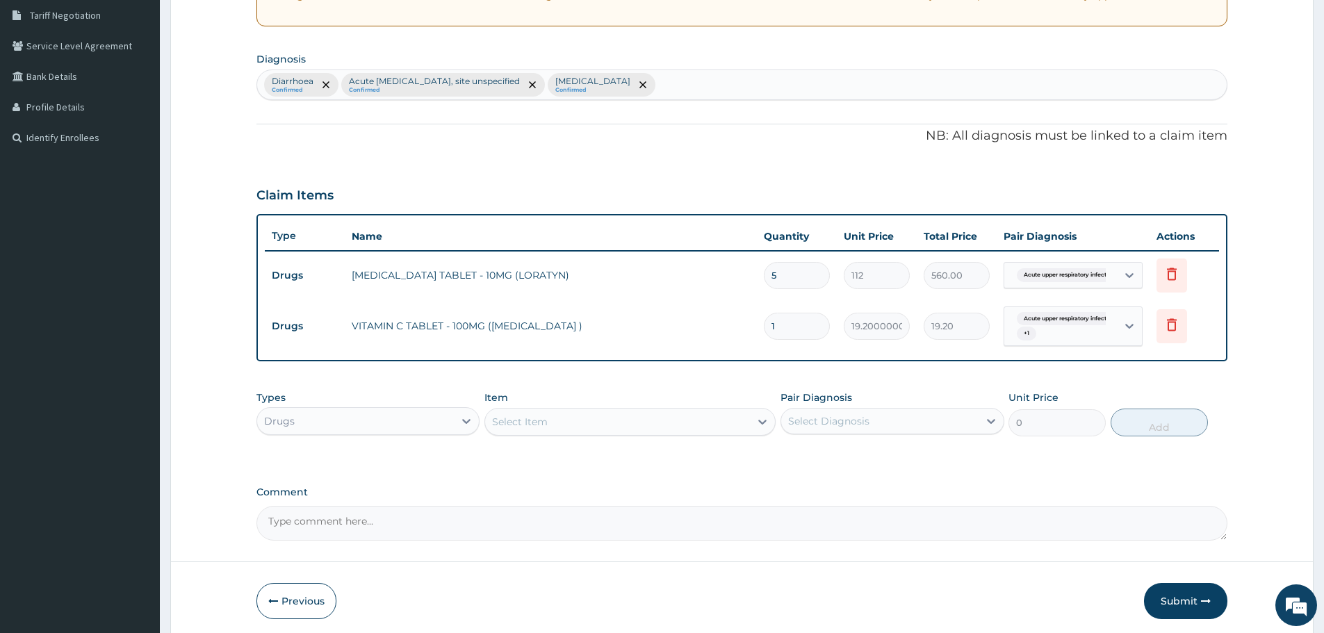
drag, startPoint x: 791, startPoint y: 326, endPoint x: 766, endPoint y: 328, distance: 25.1
click at [766, 328] on input "1" at bounding box center [797, 326] width 66 height 27
type input "8"
type input "153.60"
type input "84"
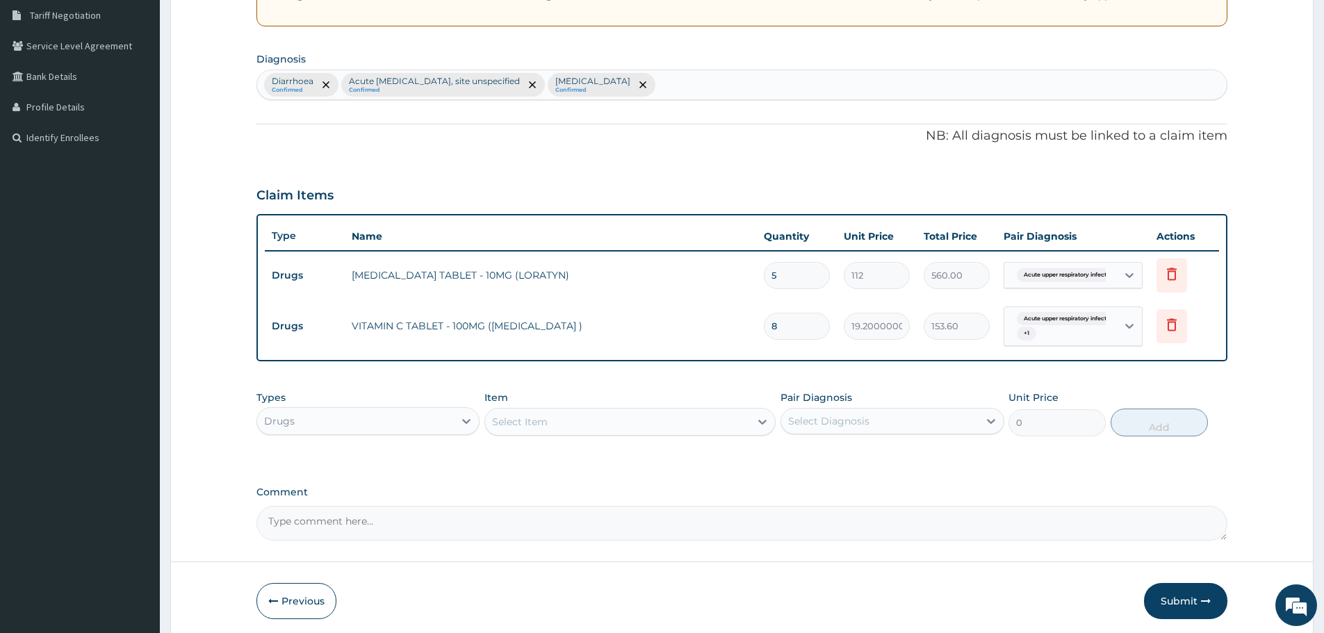
type input "1612.80"
type input "84"
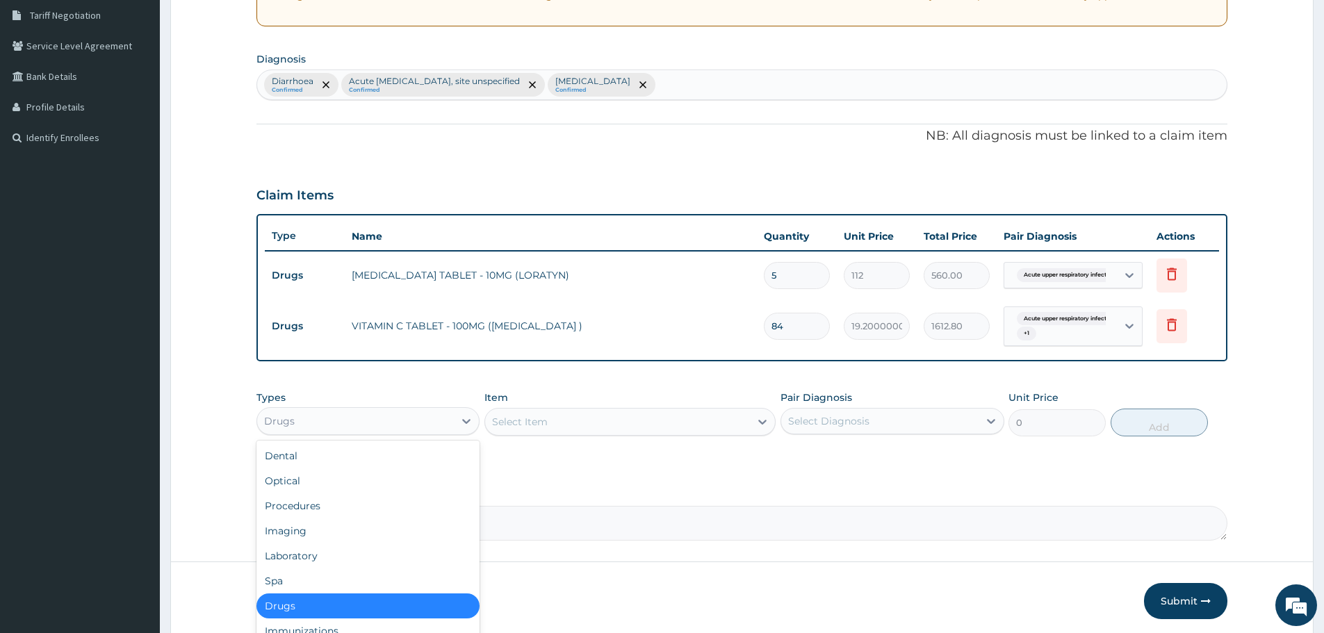
click at [304, 417] on div "Drugs" at bounding box center [355, 421] width 197 height 22
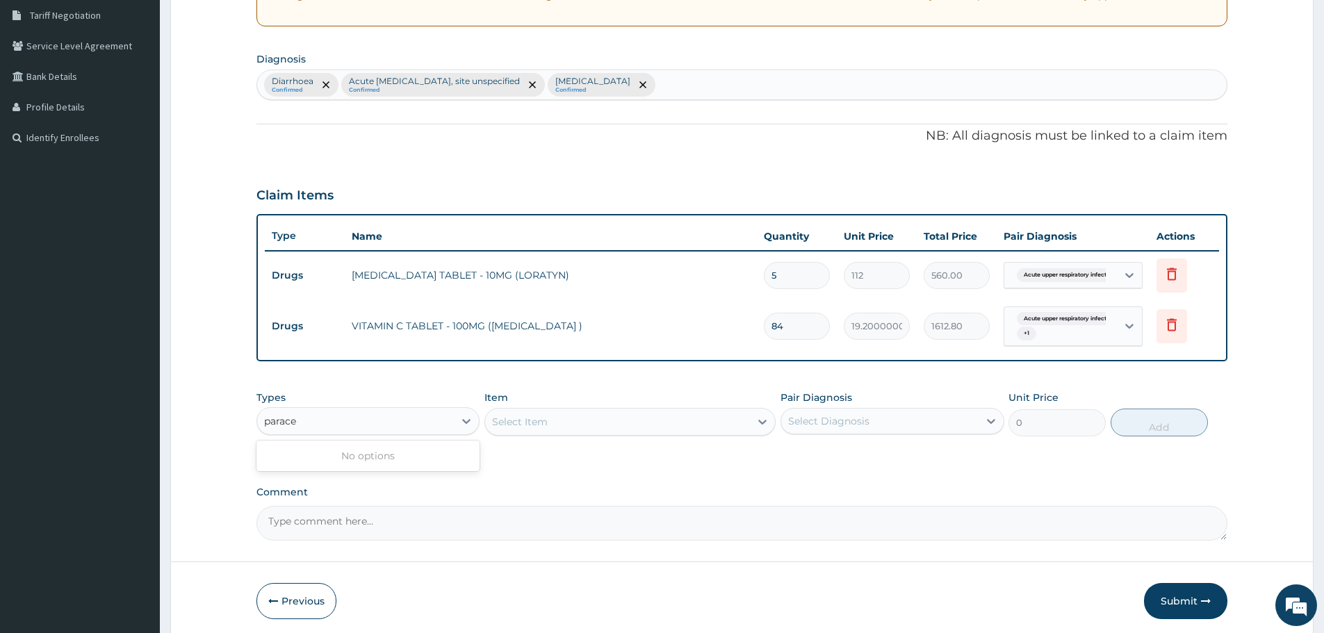
click at [377, 441] on div "No options" at bounding box center [367, 456] width 223 height 31
type input "p"
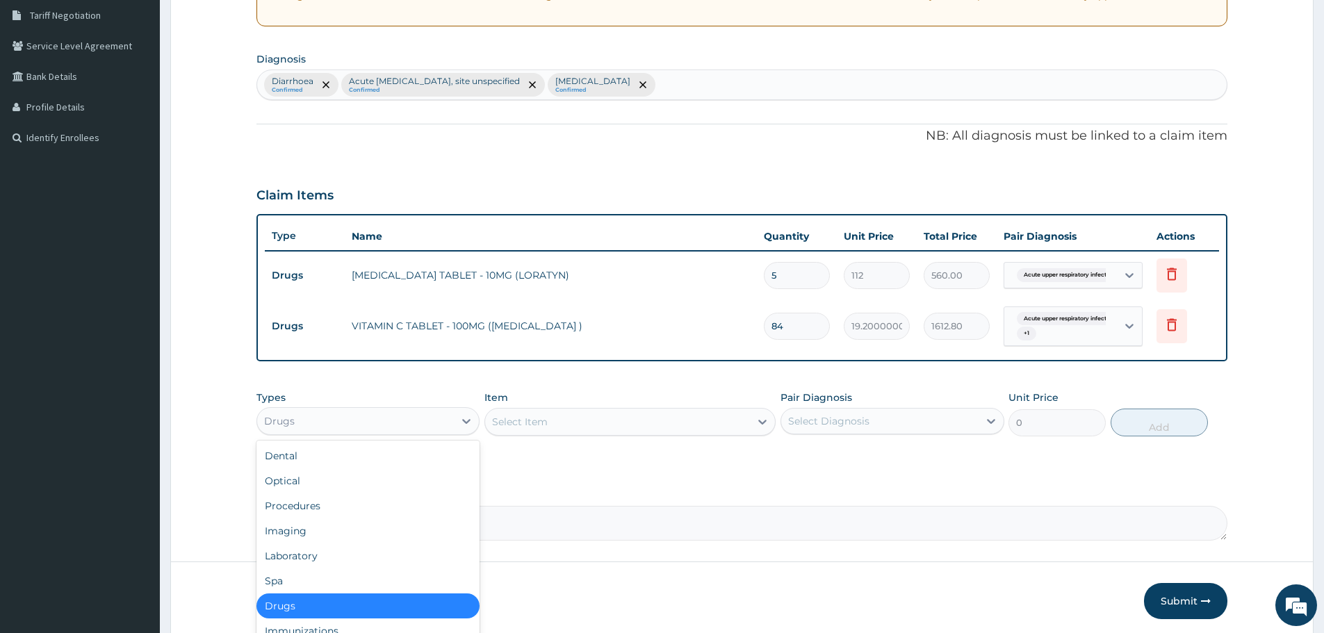
click at [361, 601] on div "Drugs" at bounding box center [367, 605] width 223 height 25
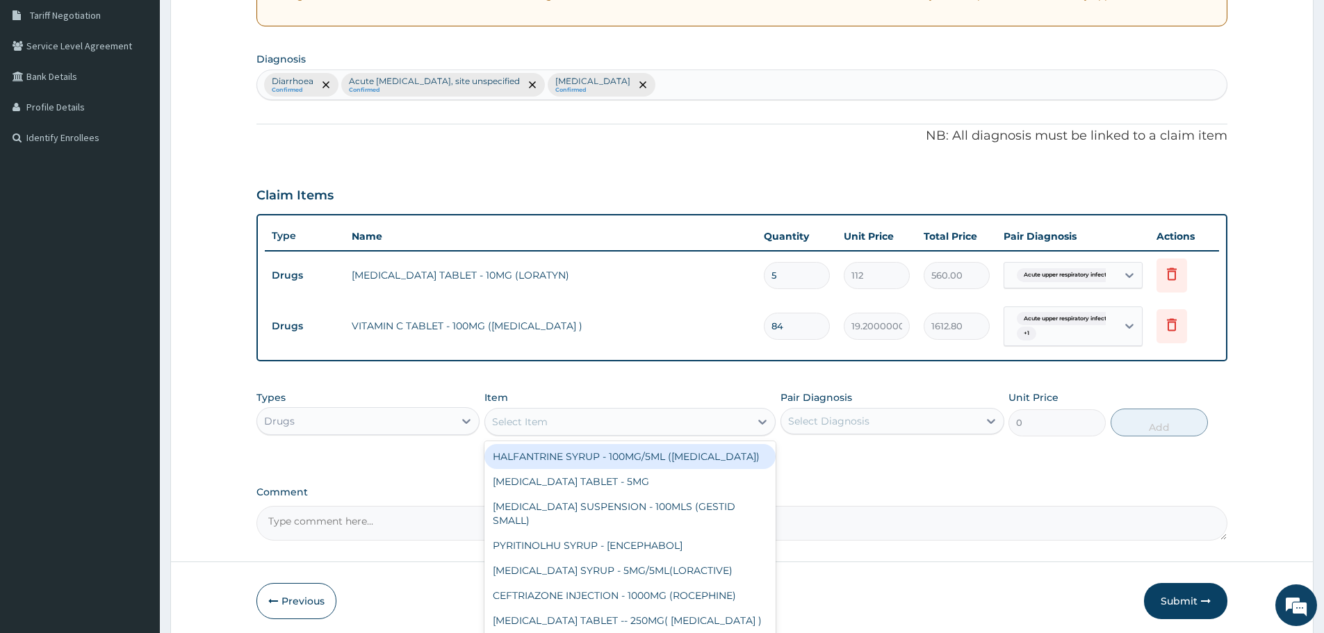
click at [546, 417] on div "Select Item" at bounding box center [520, 422] width 56 height 14
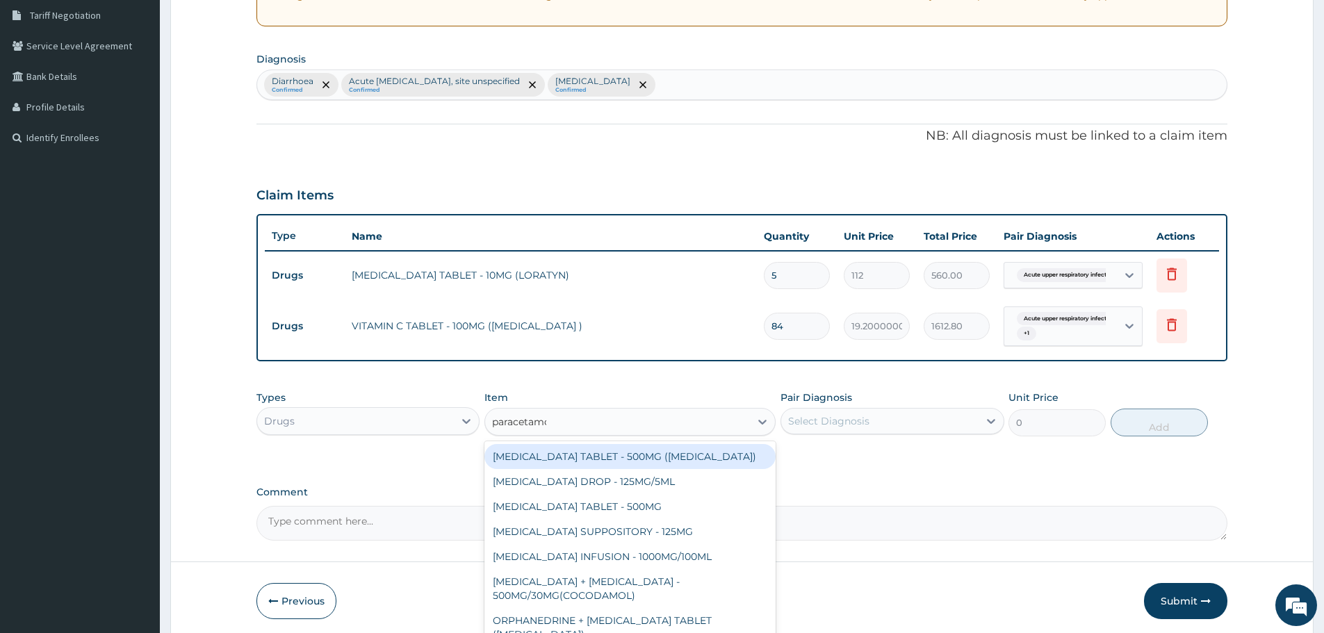
type input "paracetamol"
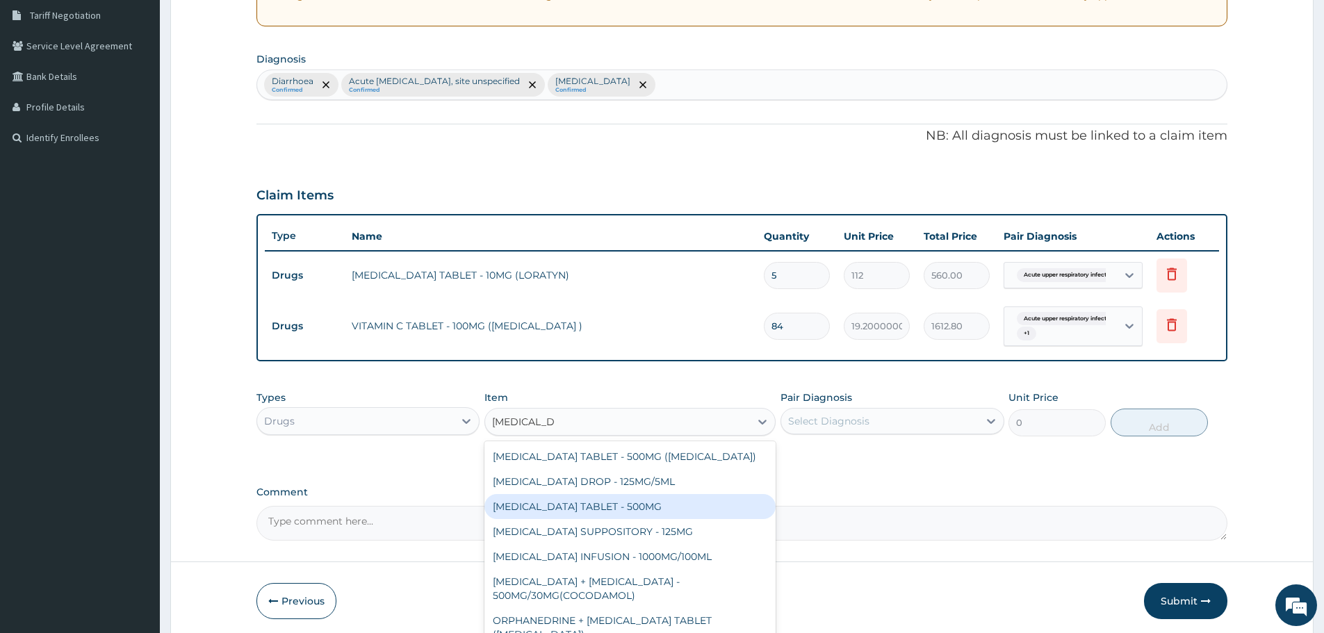
click at [629, 507] on div "PARACETAMOL TABLET - 500MG" at bounding box center [629, 506] width 291 height 25
type input "38.400000000000006"
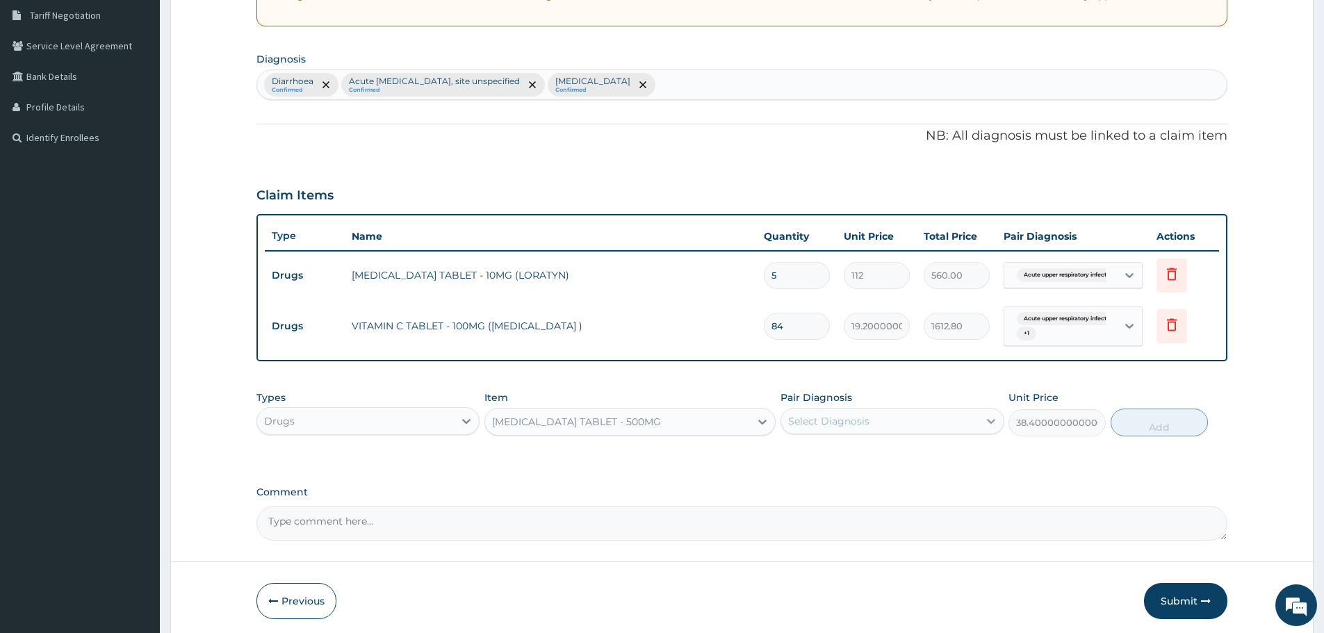
click at [987, 421] on icon at bounding box center [991, 421] width 8 height 5
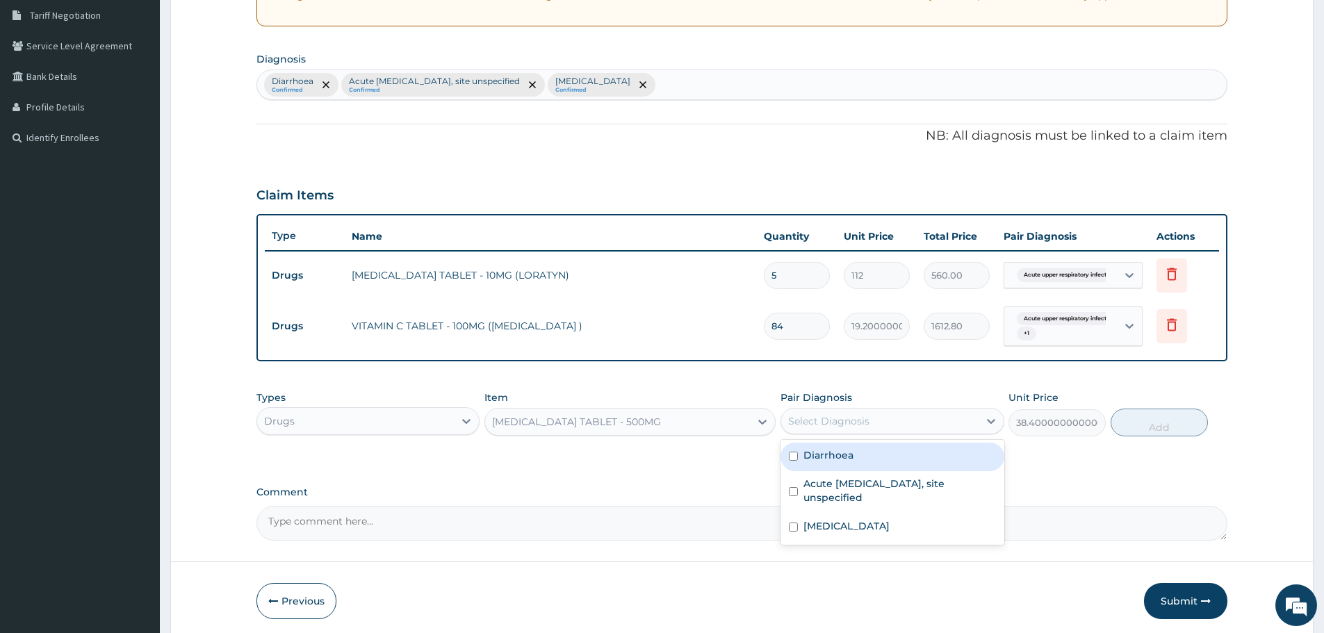
click at [848, 423] on div "Select Diagnosis" at bounding box center [828, 421] width 81 height 14
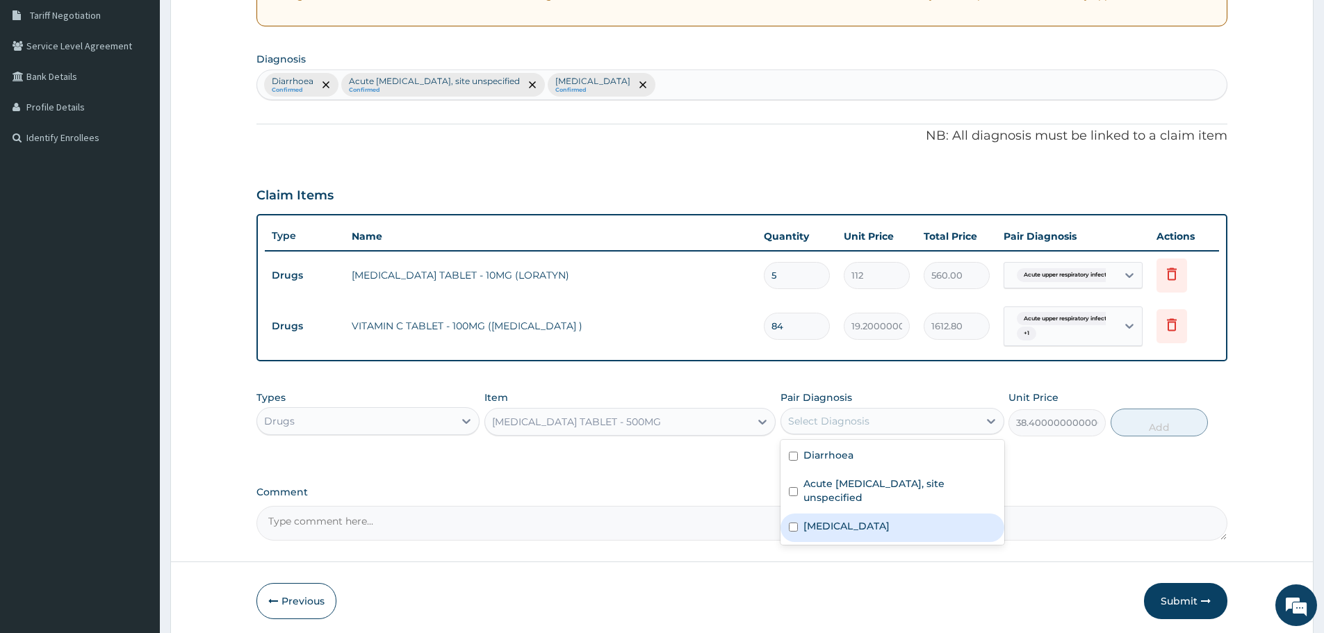
click at [814, 522] on label "Malaria, unspecified" at bounding box center [846, 526] width 86 height 14
checkbox input "true"
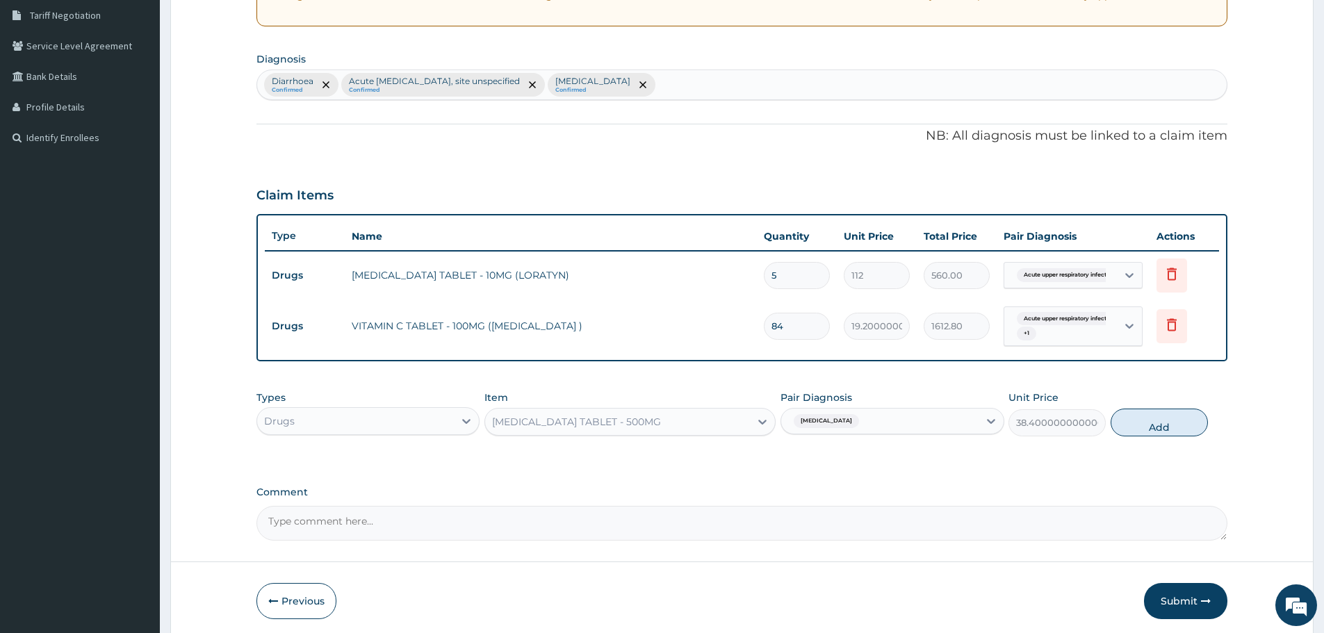
drag, startPoint x: 1162, startPoint y: 434, endPoint x: 1061, endPoint y: 408, distance: 104.0
click at [1162, 433] on button "Add" at bounding box center [1158, 423] width 97 height 28
type input "0"
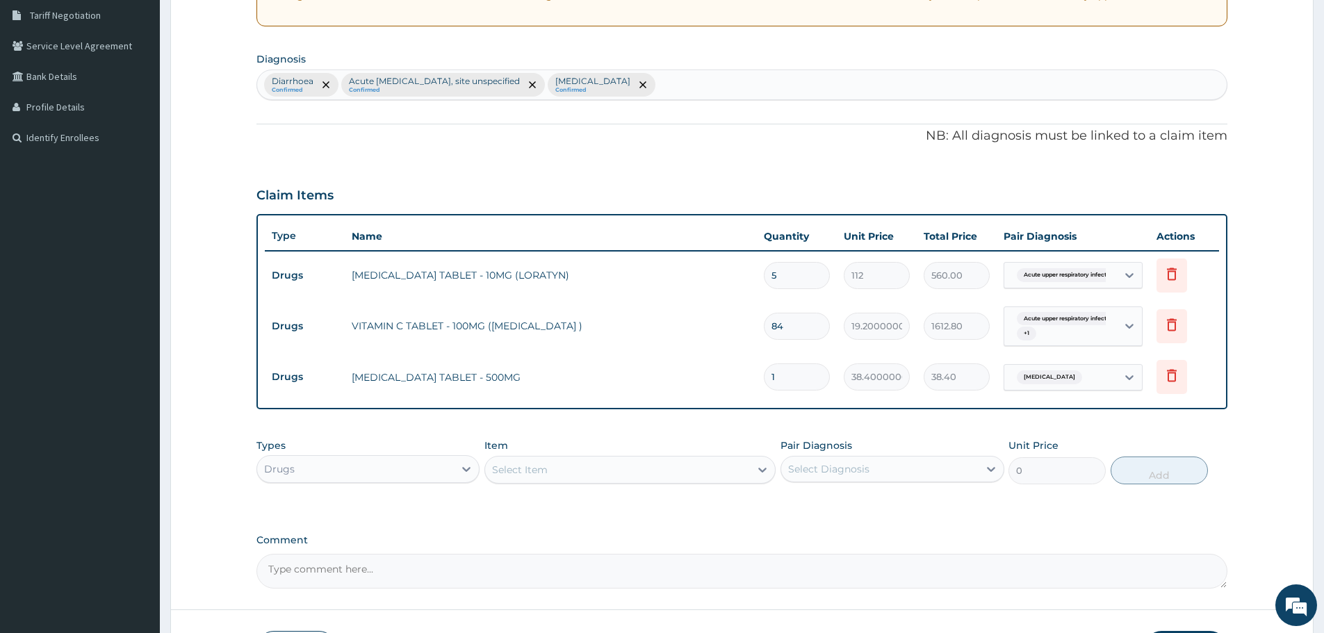
type input "18"
type input "691.20"
type input "18"
click at [459, 472] on icon at bounding box center [466, 469] width 14 height 14
click at [334, 470] on div "Drugs" at bounding box center [355, 469] width 197 height 22
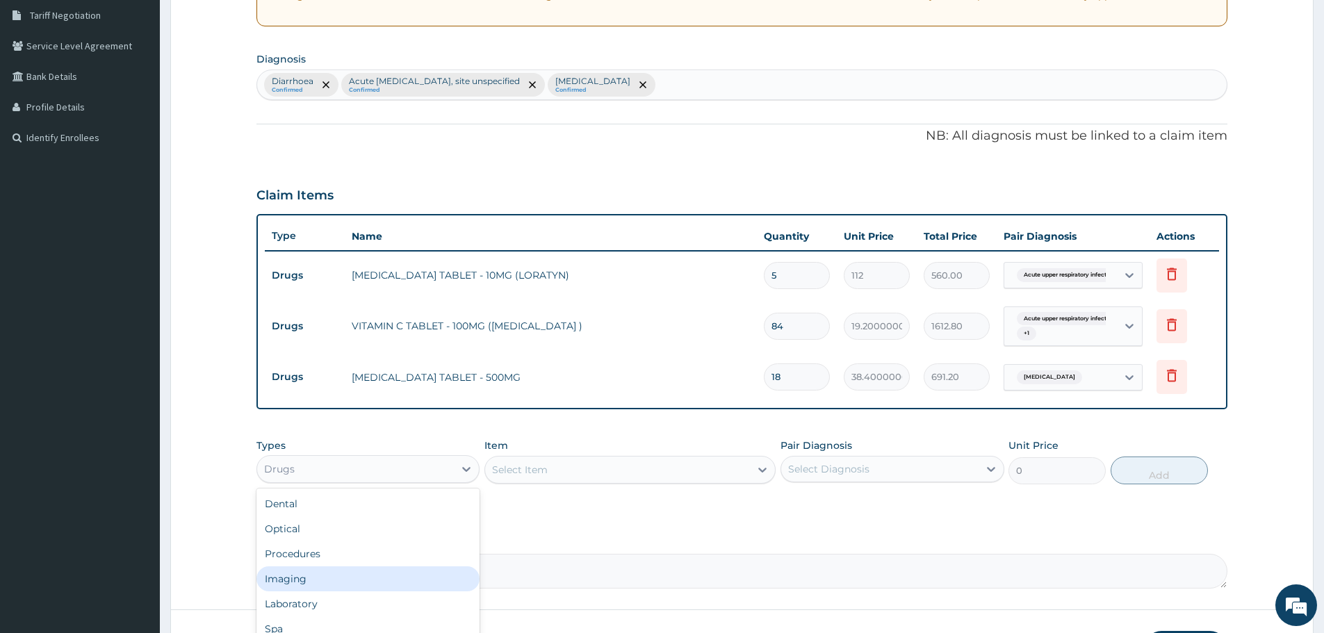
scroll to position [47, 0]
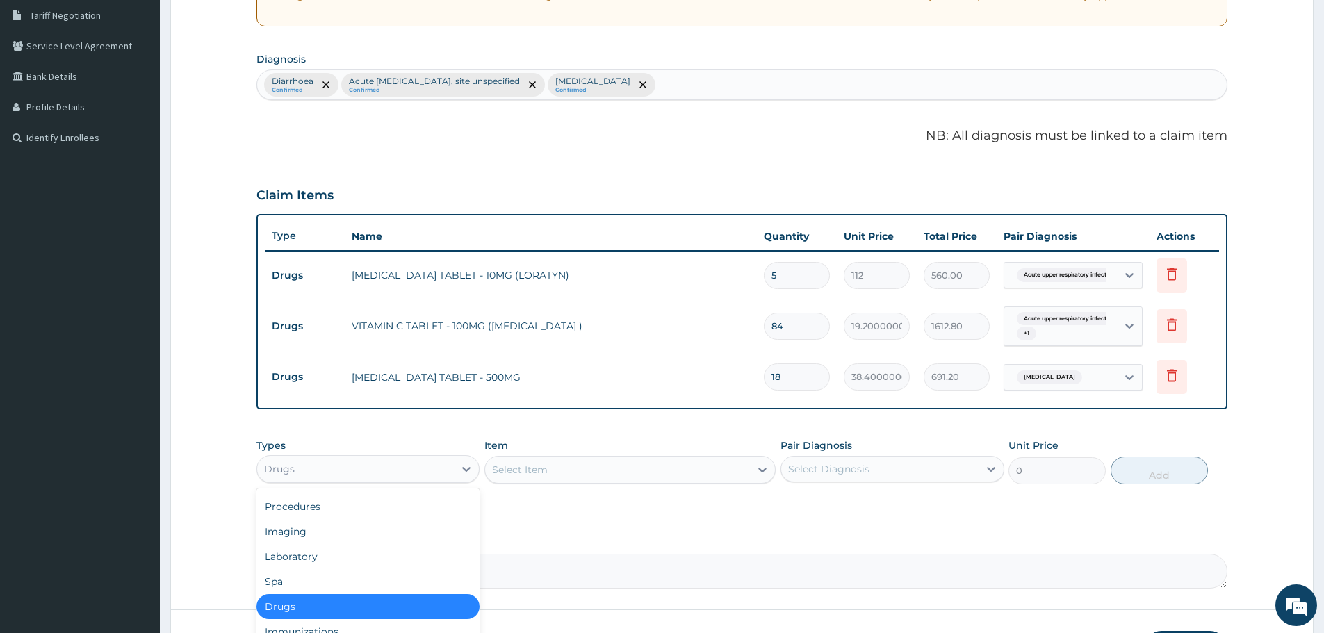
click at [306, 605] on div "Drugs" at bounding box center [367, 606] width 223 height 25
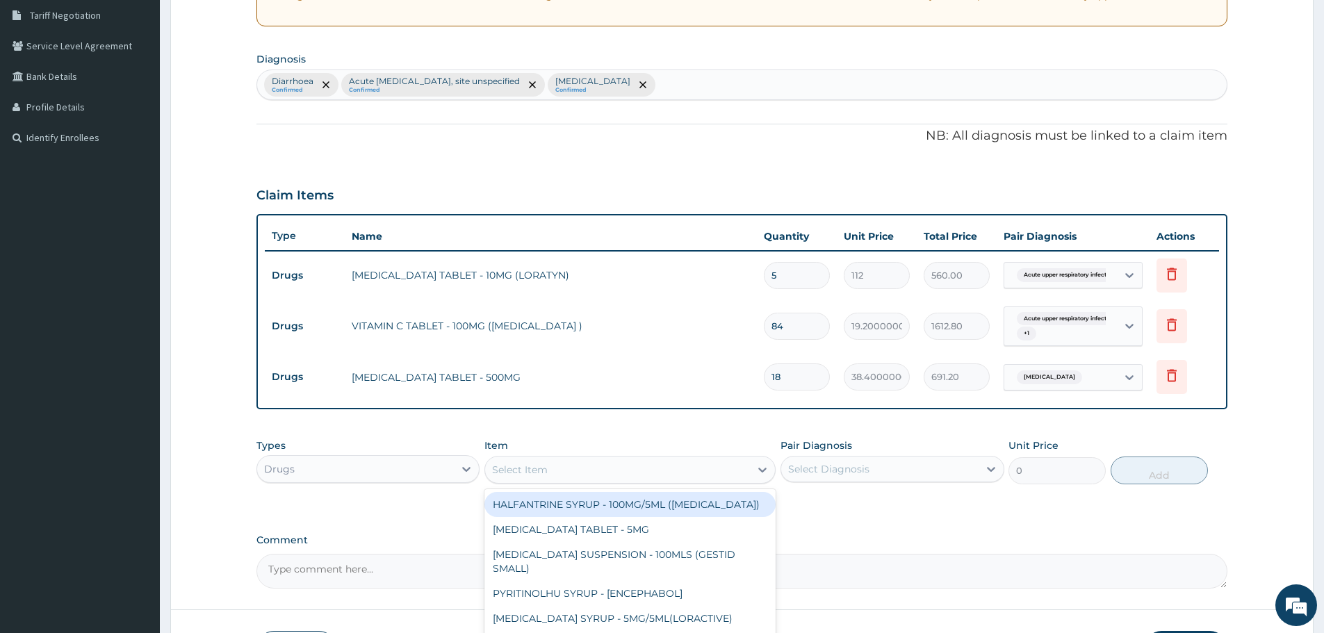
click at [534, 480] on div "Select Item" at bounding box center [617, 470] width 265 height 22
type input "ors"
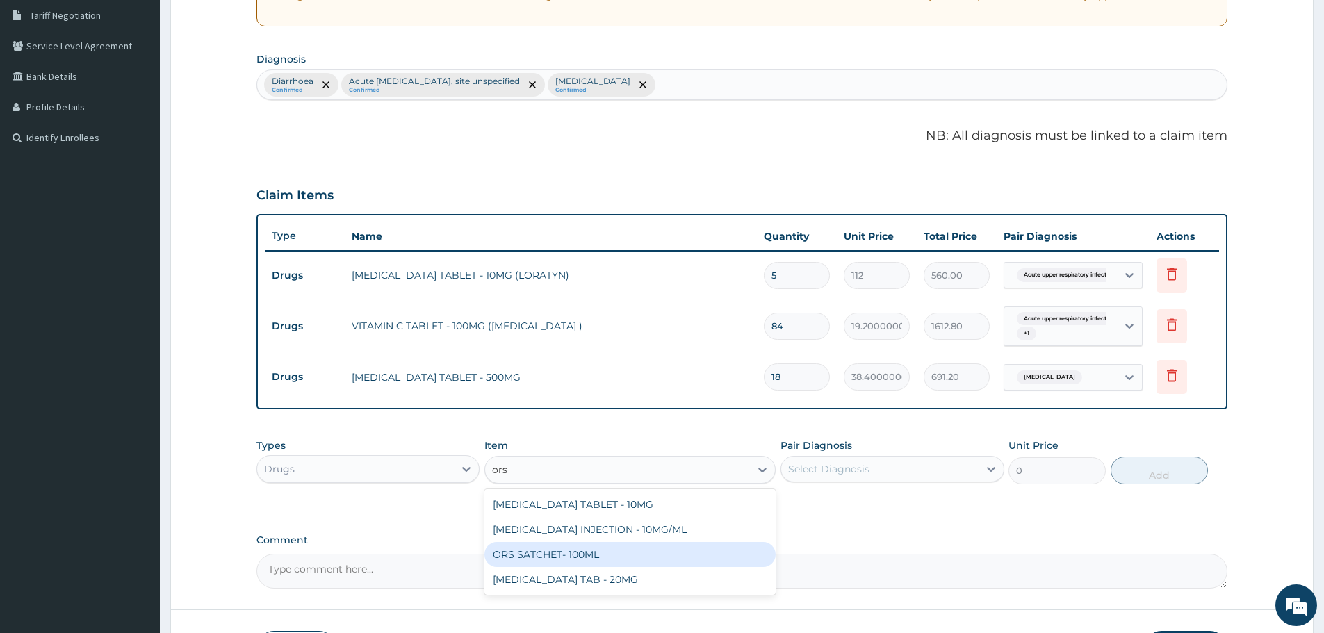
click at [548, 551] on div "ORS SATCHET- 100ML" at bounding box center [629, 554] width 291 height 25
type input "128"
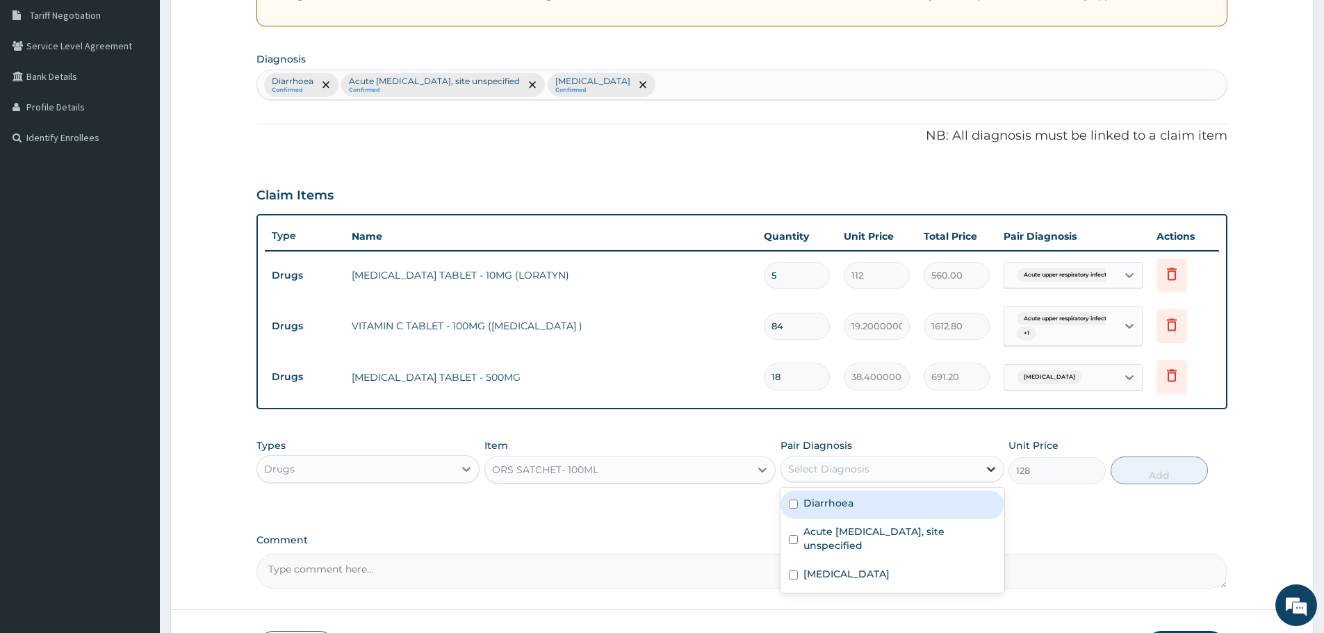
click at [987, 466] on icon at bounding box center [991, 469] width 14 height 14
click at [862, 502] on div "Diarrhoea" at bounding box center [891, 505] width 223 height 28
checkbox input "true"
click at [1162, 479] on button "Add" at bounding box center [1158, 471] width 97 height 28
type input "0"
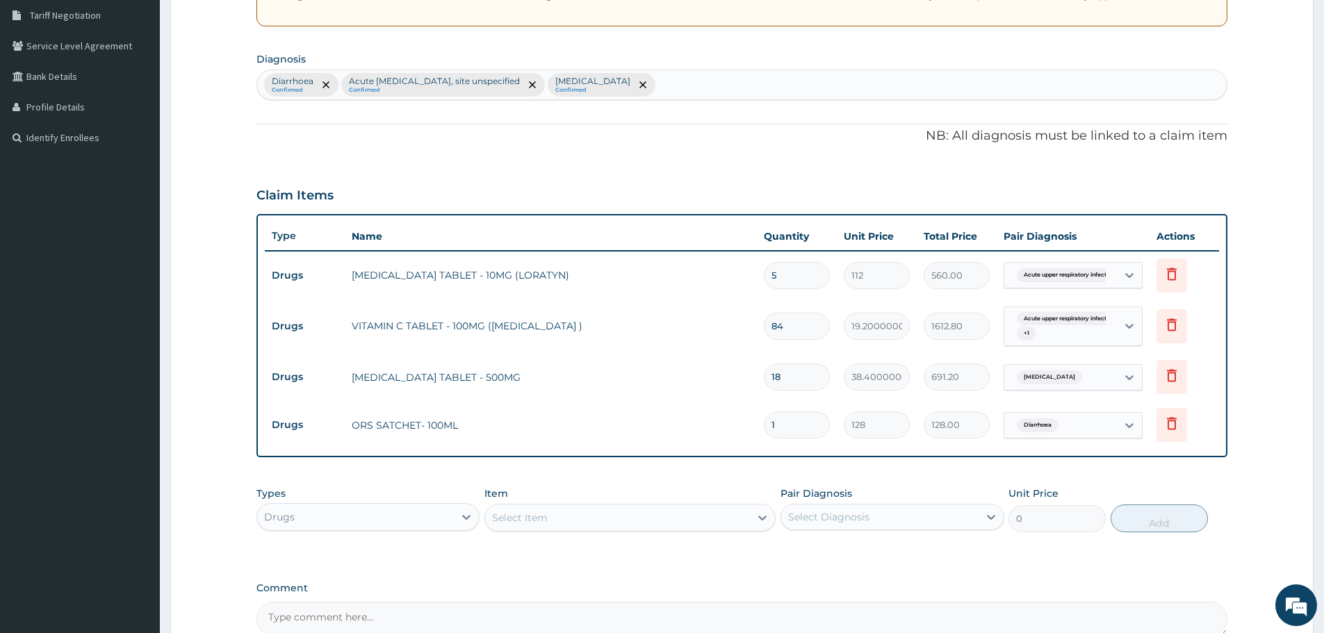
type input "0.00"
type input "2"
type input "256.00"
type input "2"
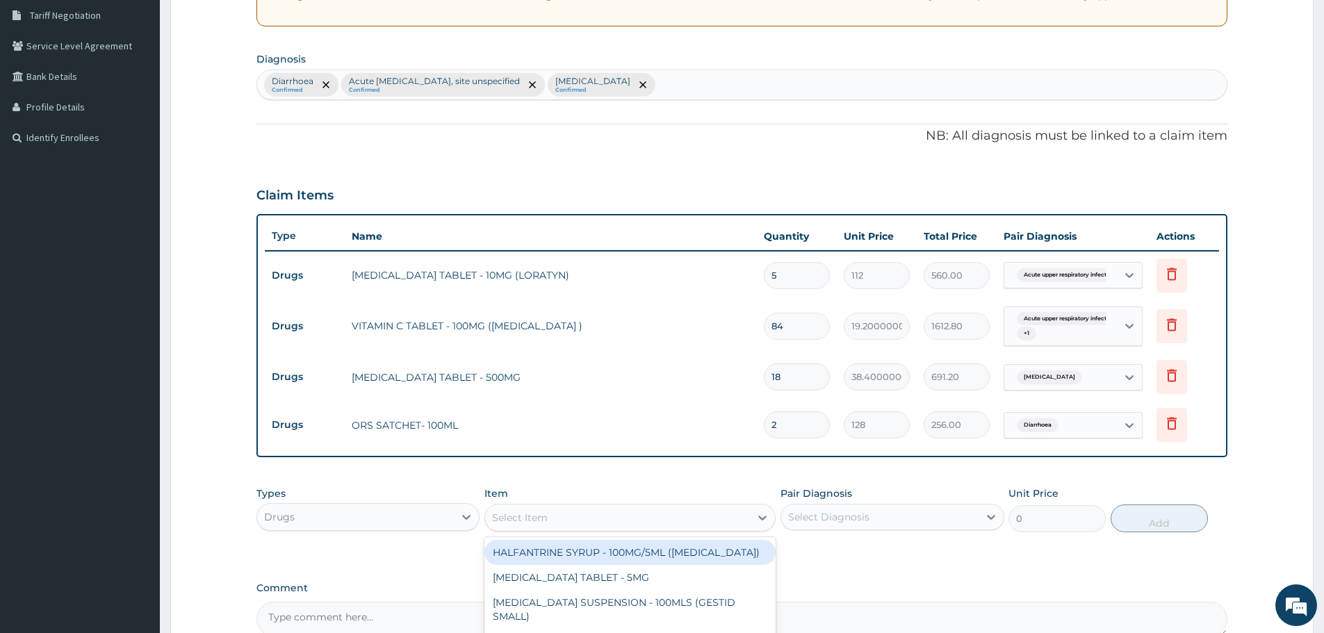
click at [538, 514] on div "Select Item" at bounding box center [520, 518] width 56 height 14
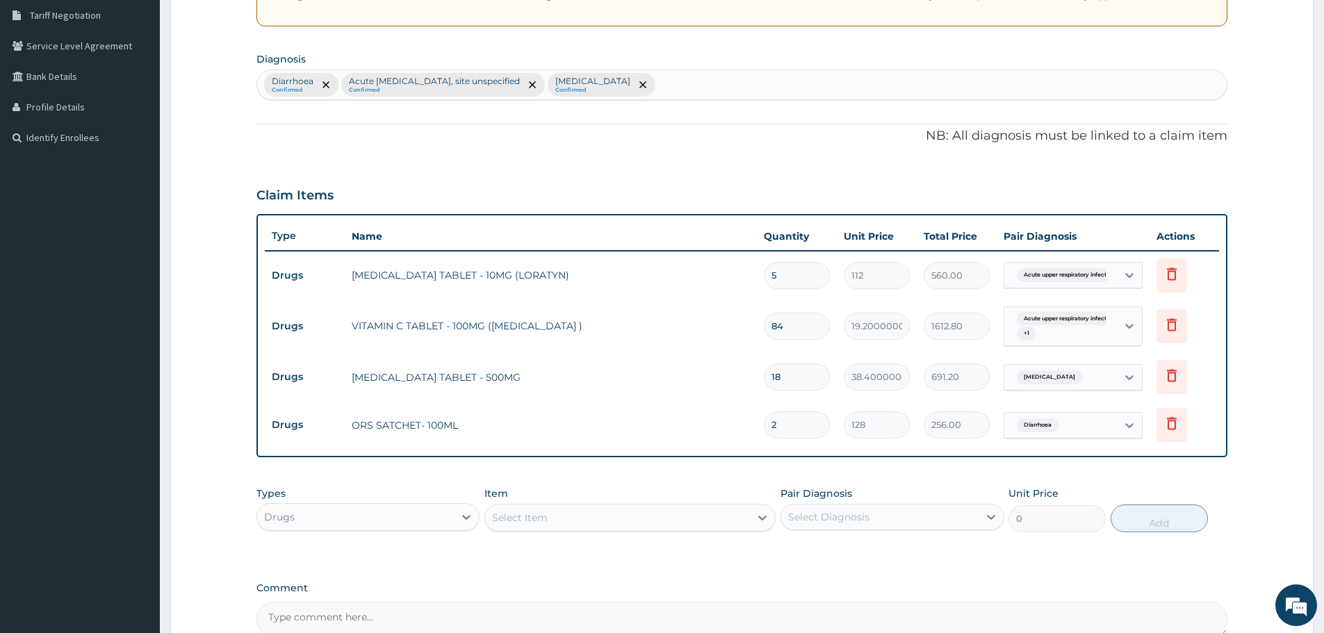
click at [593, 523] on div "Select Item" at bounding box center [617, 518] width 265 height 22
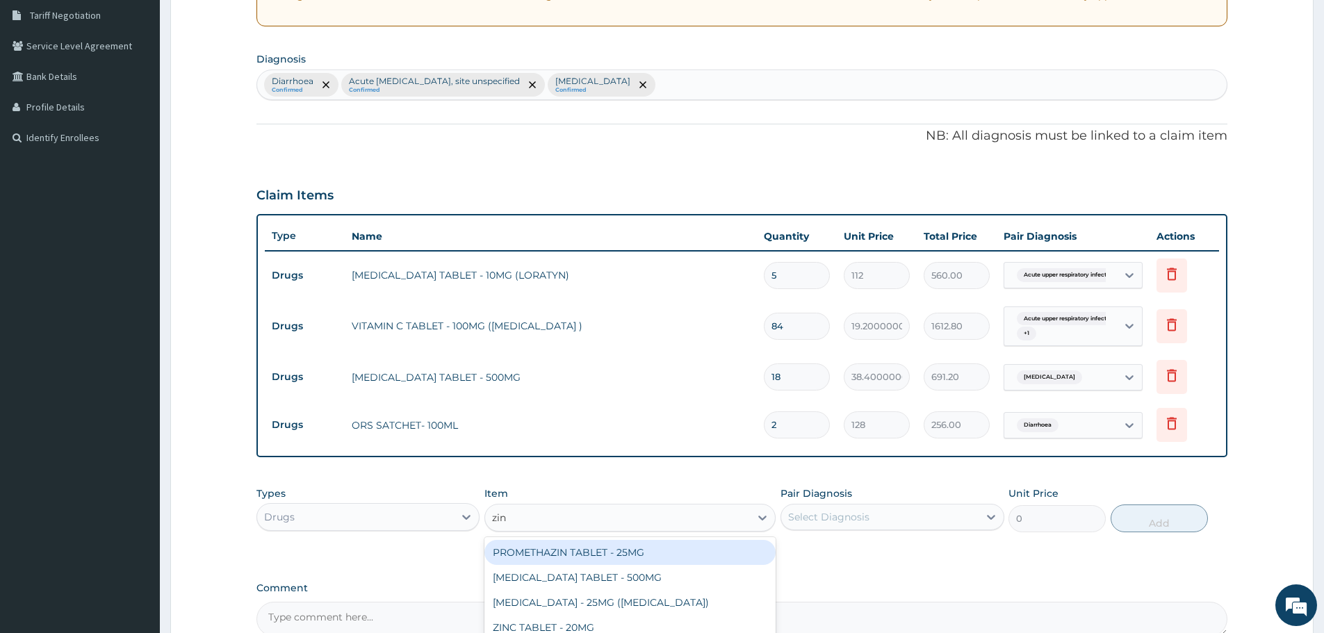
type input "zinc"
click at [580, 545] on div "ZINC TABLET - 20MG" at bounding box center [629, 552] width 291 height 25
type input "73.60000000000001"
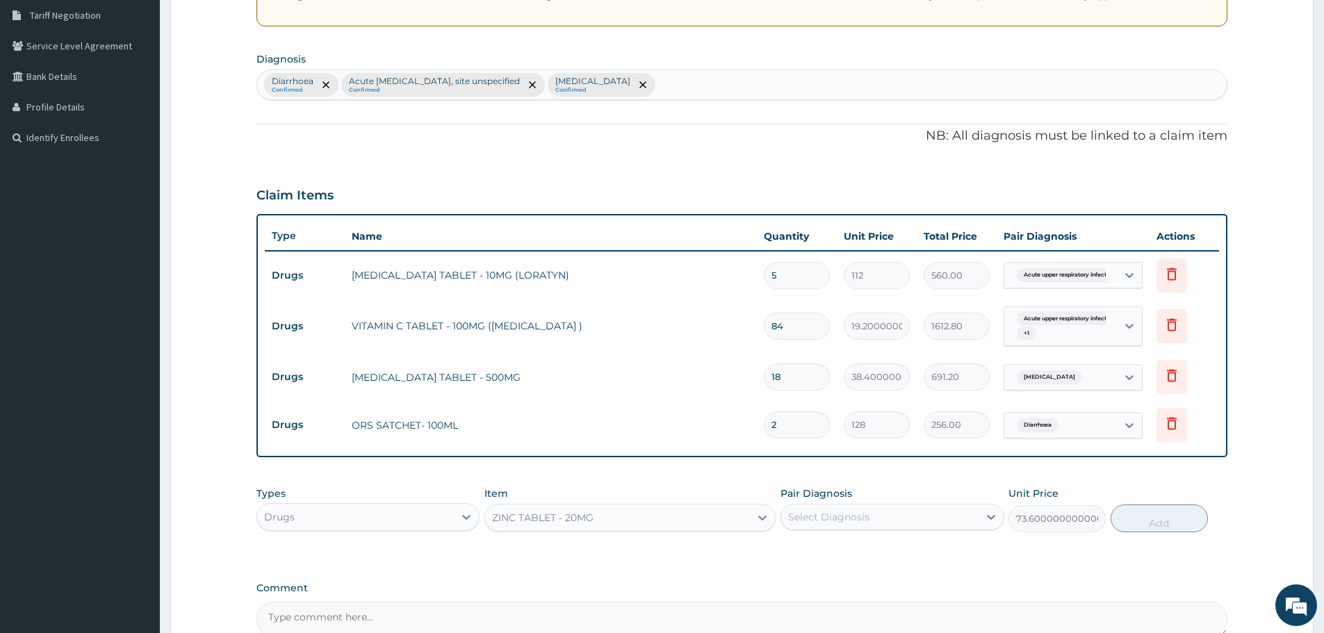
click at [944, 525] on div "Select Diagnosis" at bounding box center [879, 517] width 197 height 22
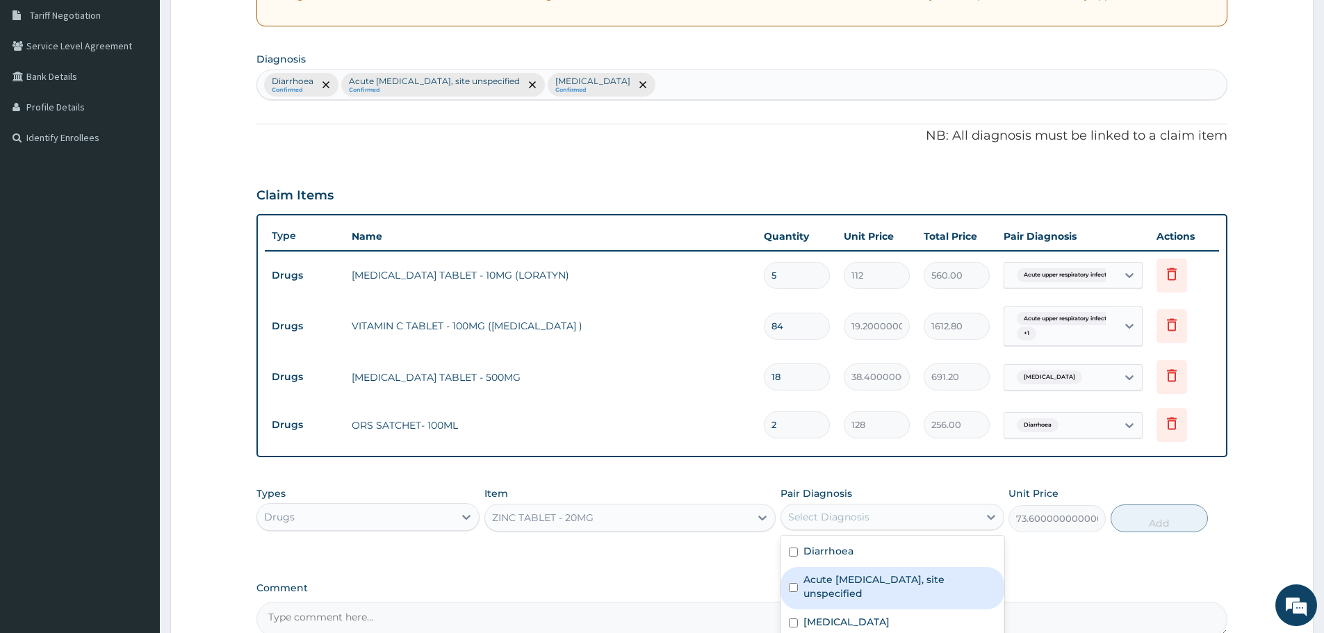
click at [841, 572] on div "Acute upper respiratory infection, site unspecified" at bounding box center [891, 588] width 223 height 42
checkbox input "true"
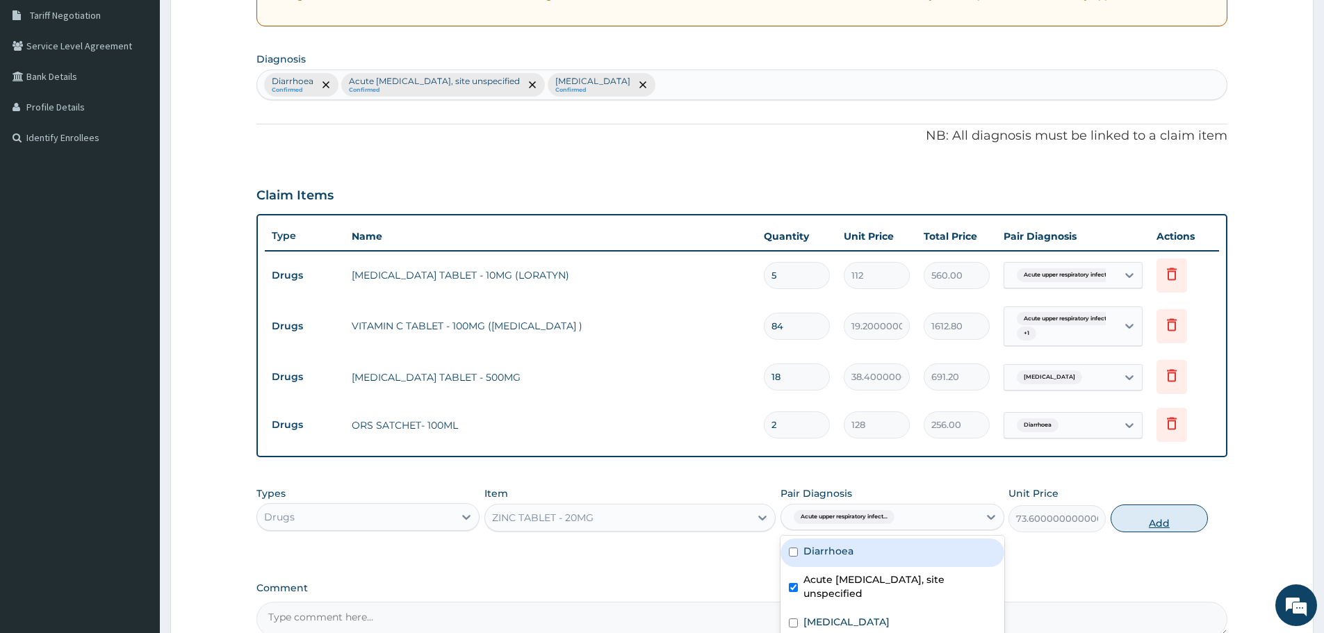
click at [1146, 519] on button "Add" at bounding box center [1158, 518] width 97 height 28
type input "0"
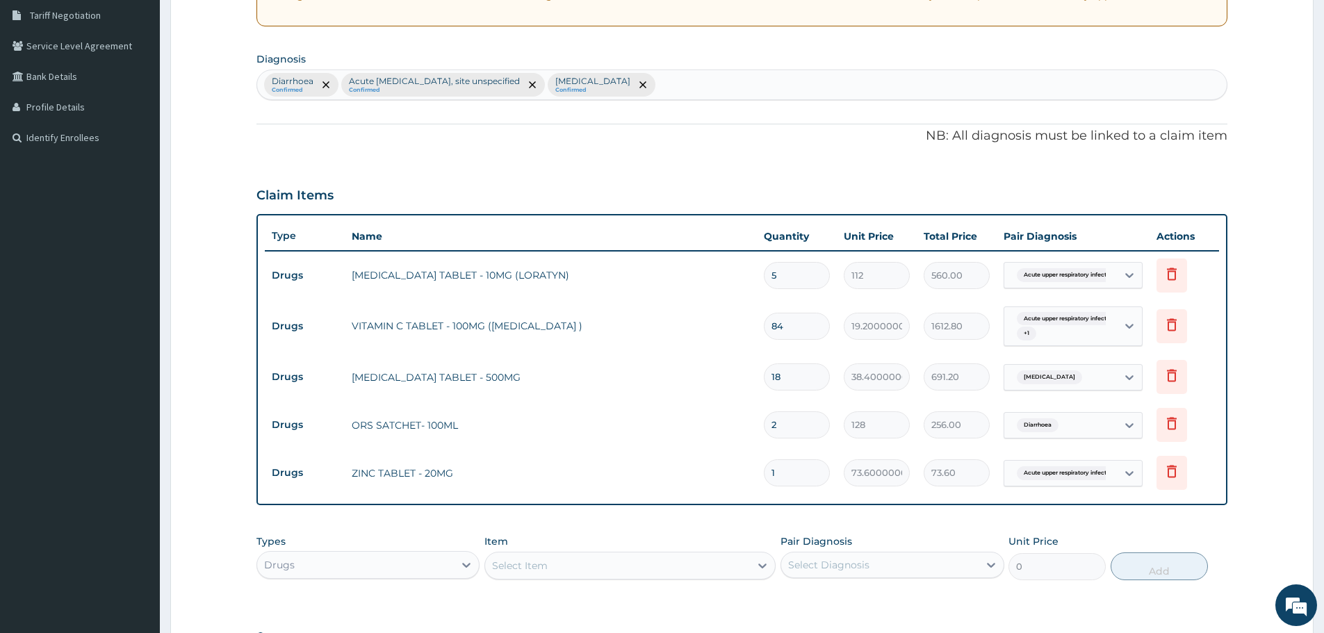
type input "0.00"
type input "2"
type input "147.20"
type input "20"
type input "1472.00"
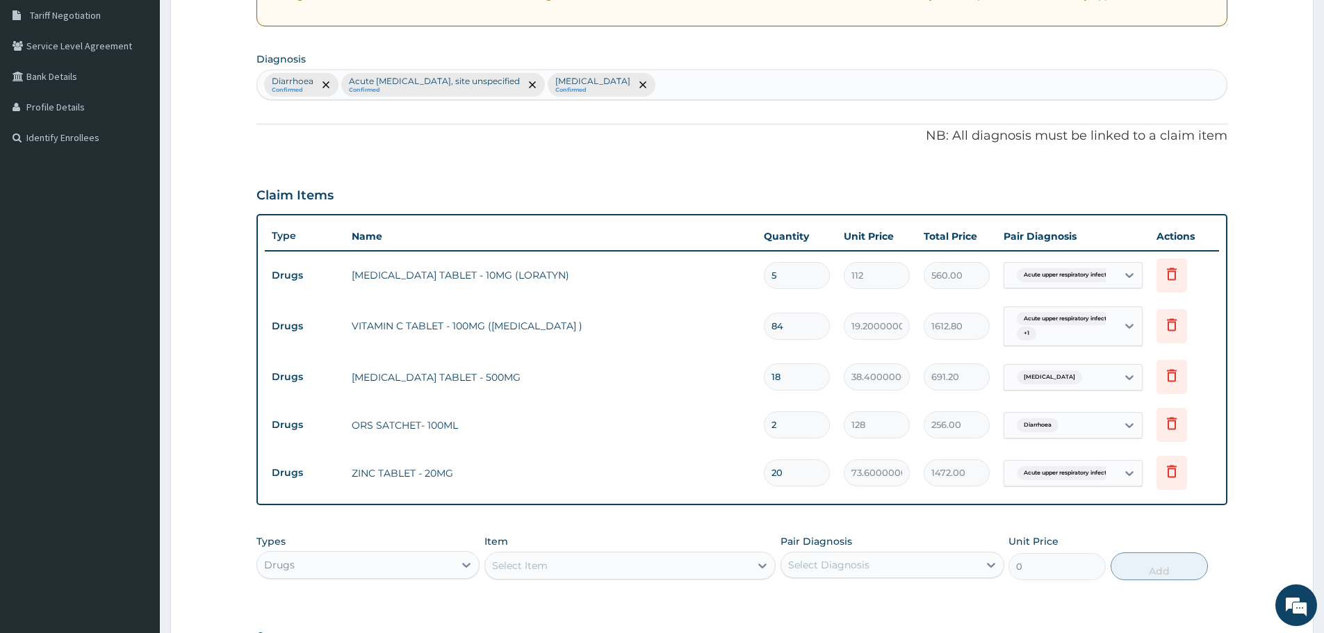
type input "20"
click at [412, 575] on div "Drugs" at bounding box center [355, 565] width 197 height 22
click at [536, 580] on div "Item Select Item" at bounding box center [629, 557] width 291 height 46
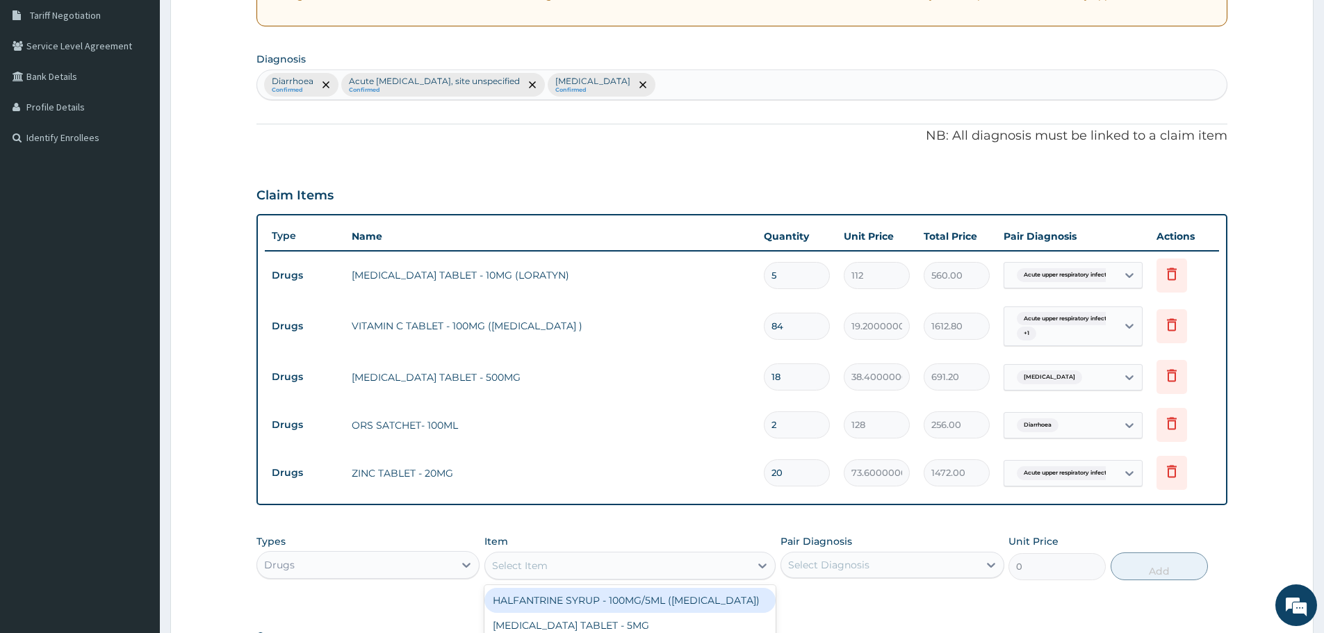
click at [536, 575] on div "Select Item" at bounding box center [617, 565] width 265 height 22
type input "flora"
click at [562, 600] on div "SACCHAROMYCES TABLET - 250MG(FLORA NORM)" at bounding box center [629, 600] width 291 height 25
type input "768"
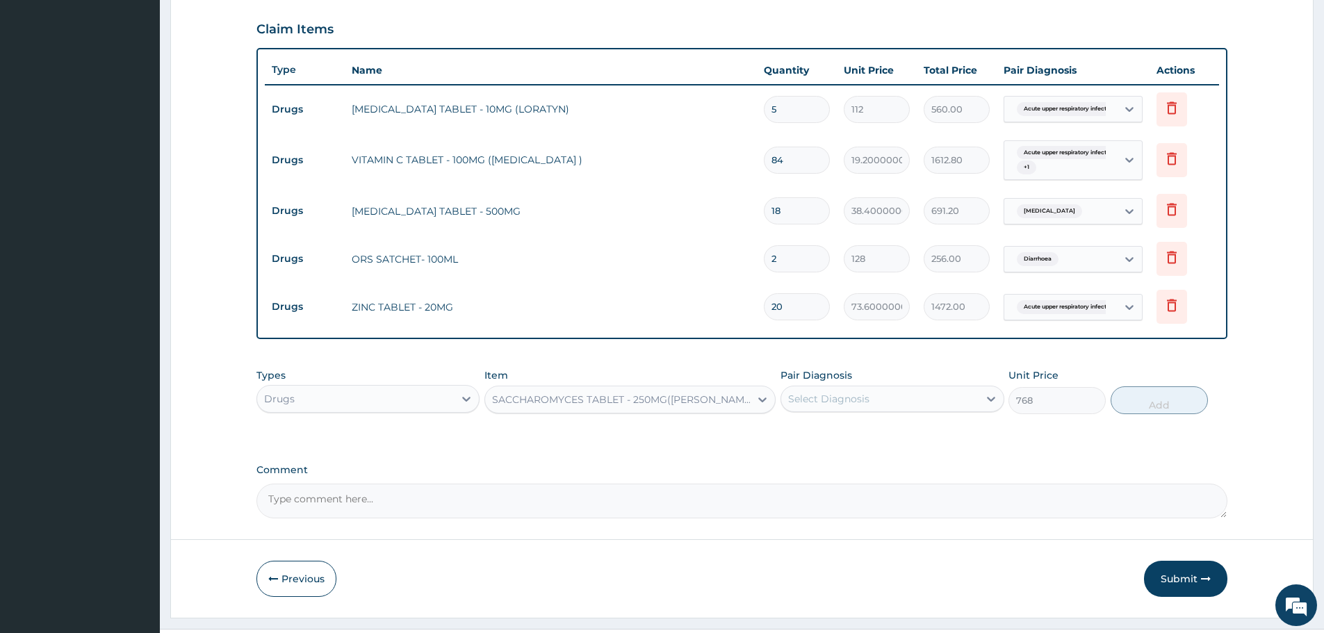
scroll to position [486, 0]
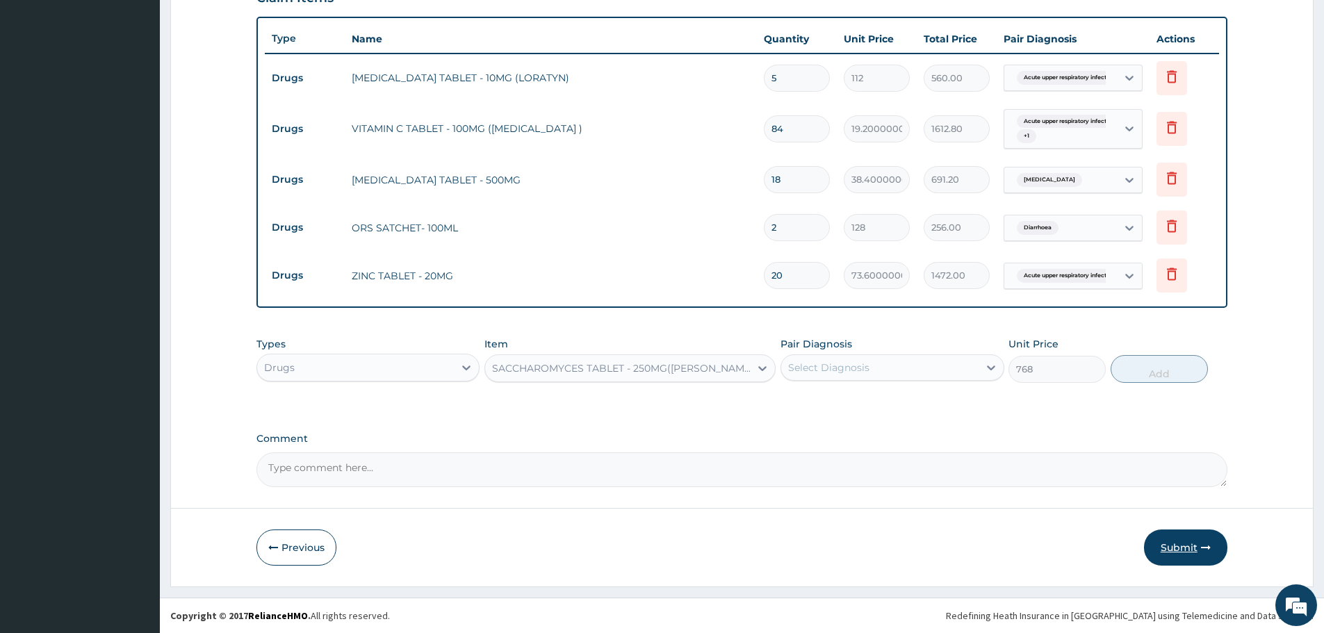
click at [1181, 542] on button "Submit" at bounding box center [1185, 547] width 83 height 36
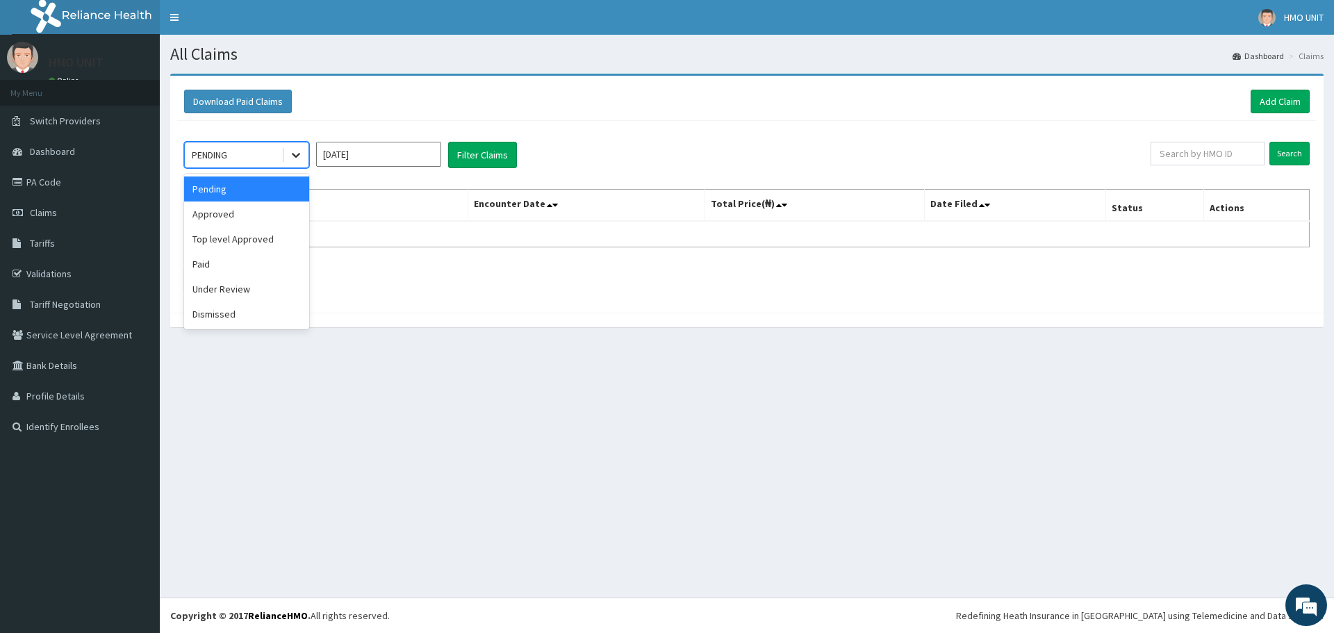
click at [304, 159] on div at bounding box center [295, 154] width 25 height 25
click at [263, 210] on div "Approved" at bounding box center [246, 214] width 125 height 25
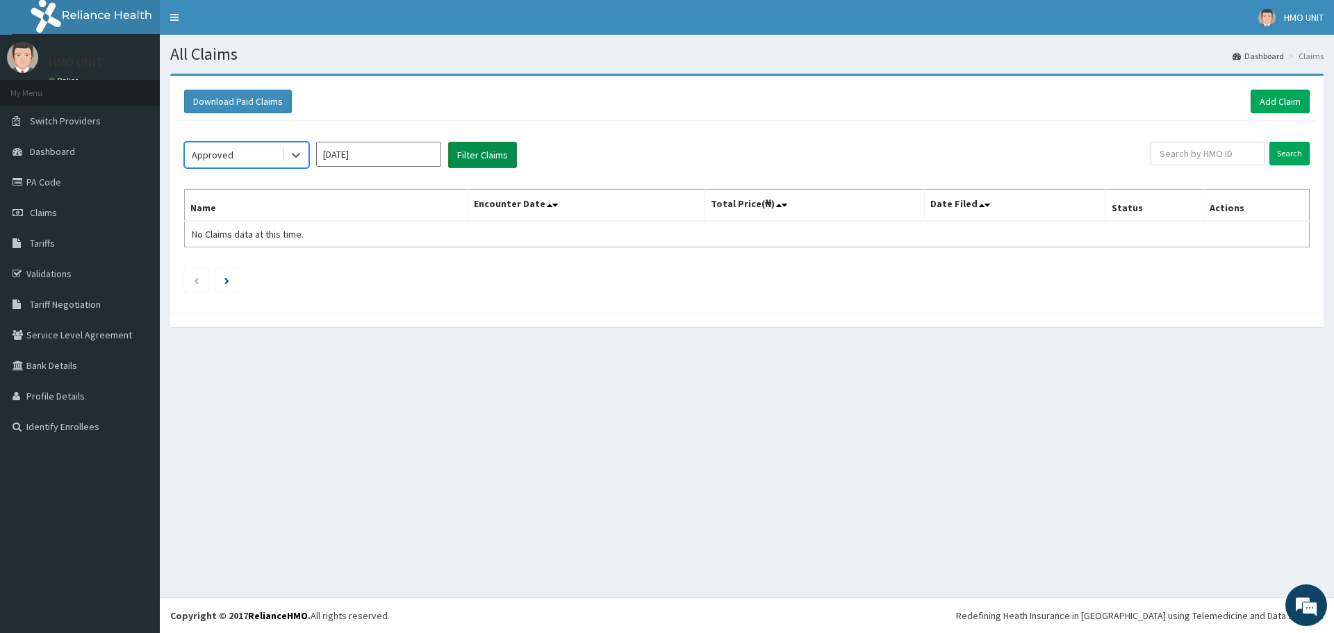
click at [466, 165] on button "Filter Claims" at bounding box center [482, 155] width 69 height 26
click at [486, 163] on button "Filter Claims" at bounding box center [482, 155] width 69 height 26
click at [81, 239] on link "Tariffs" at bounding box center [80, 243] width 160 height 31
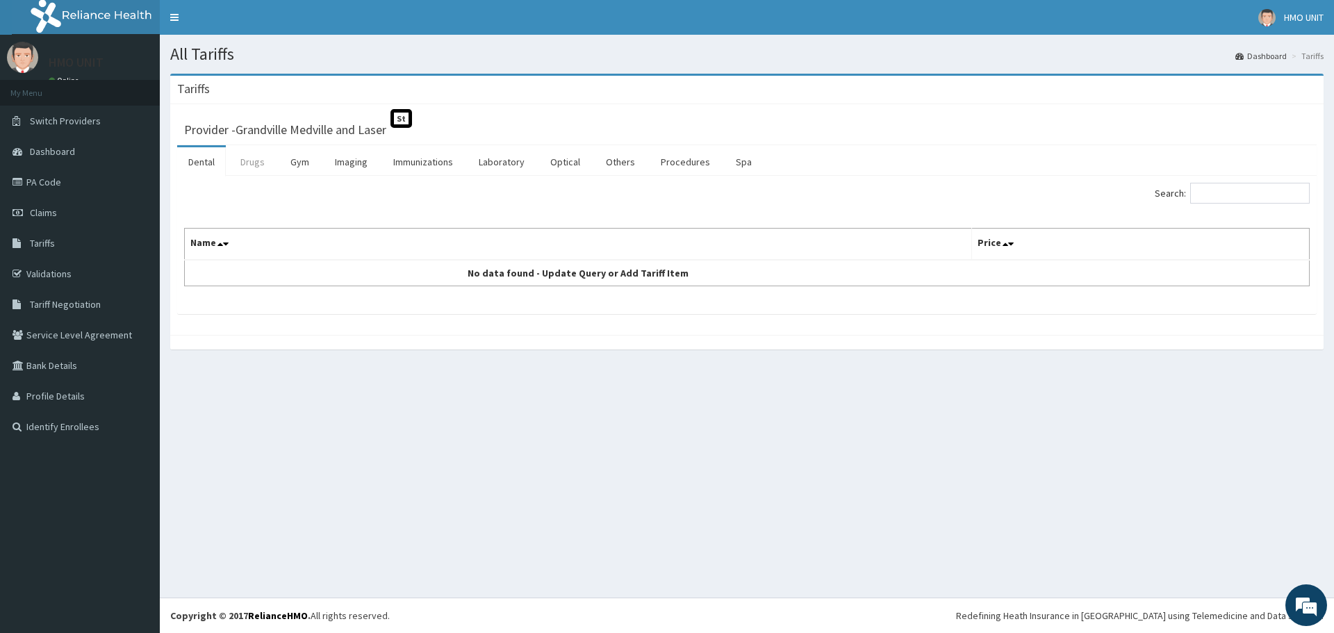
click at [260, 170] on link "Drugs" at bounding box center [252, 161] width 47 height 29
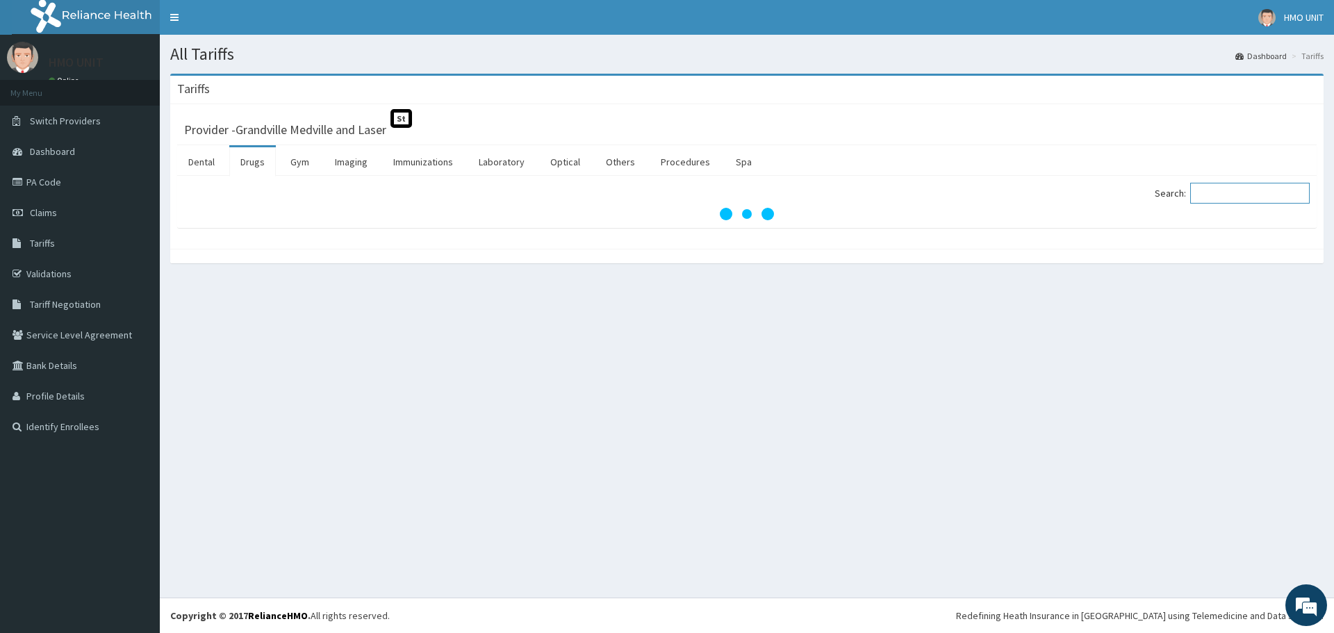
click at [1244, 199] on input "Search:" at bounding box center [1250, 193] width 120 height 21
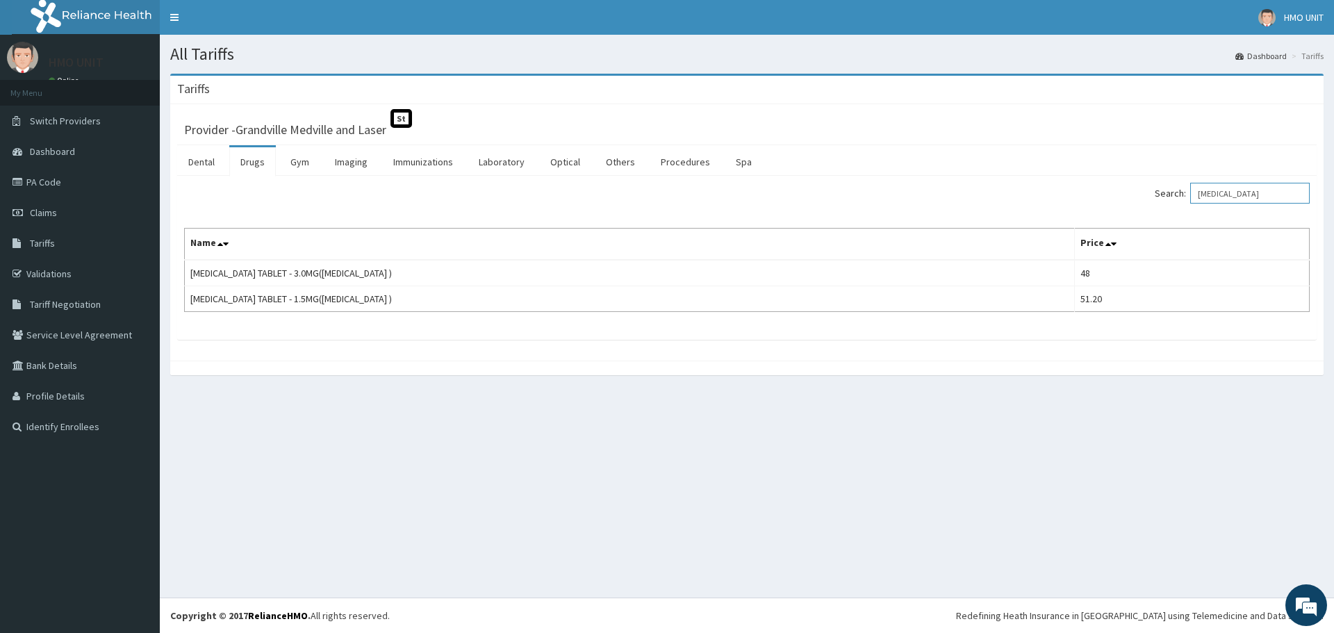
drag, startPoint x: 1251, startPoint y: 201, endPoint x: 1169, endPoint y: 201, distance: 82.0
click at [1169, 201] on label "Search: lexotan" at bounding box center [1232, 193] width 155 height 21
drag, startPoint x: 1269, startPoint y: 193, endPoint x: 1195, endPoint y: 192, distance: 74.3
click at [1195, 192] on label "Search: loperamide" at bounding box center [1232, 193] width 155 height 21
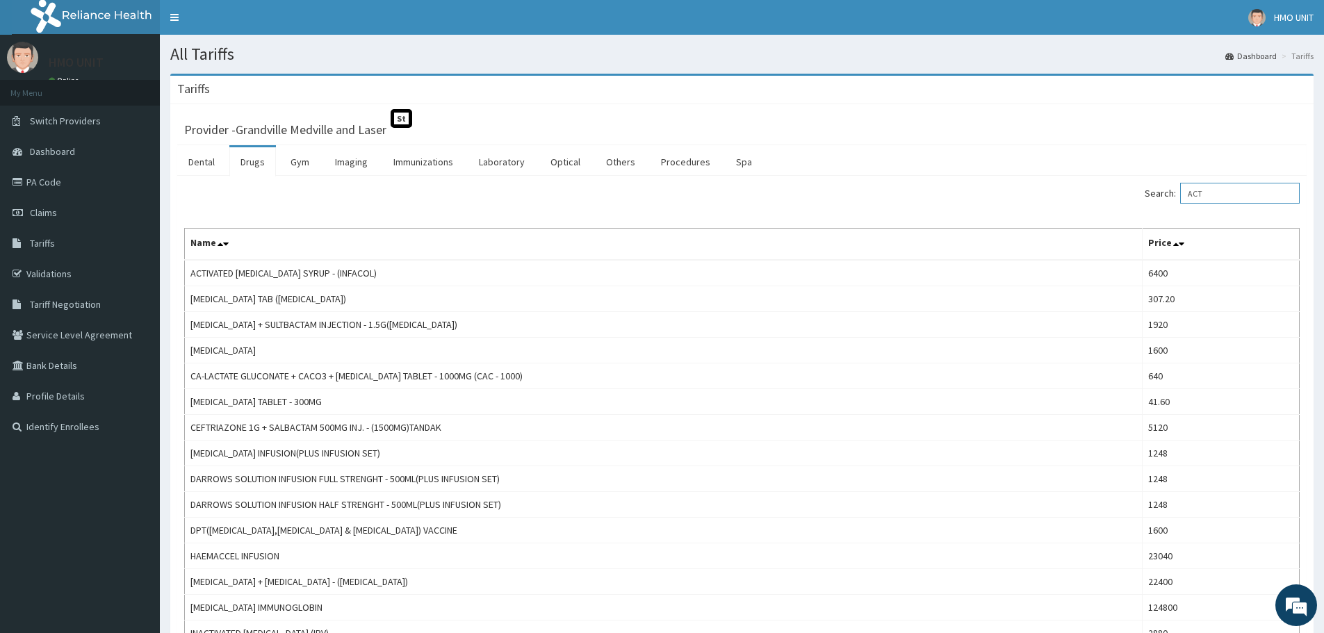
click at [1223, 194] on input "ACT" at bounding box center [1240, 193] width 120 height 21
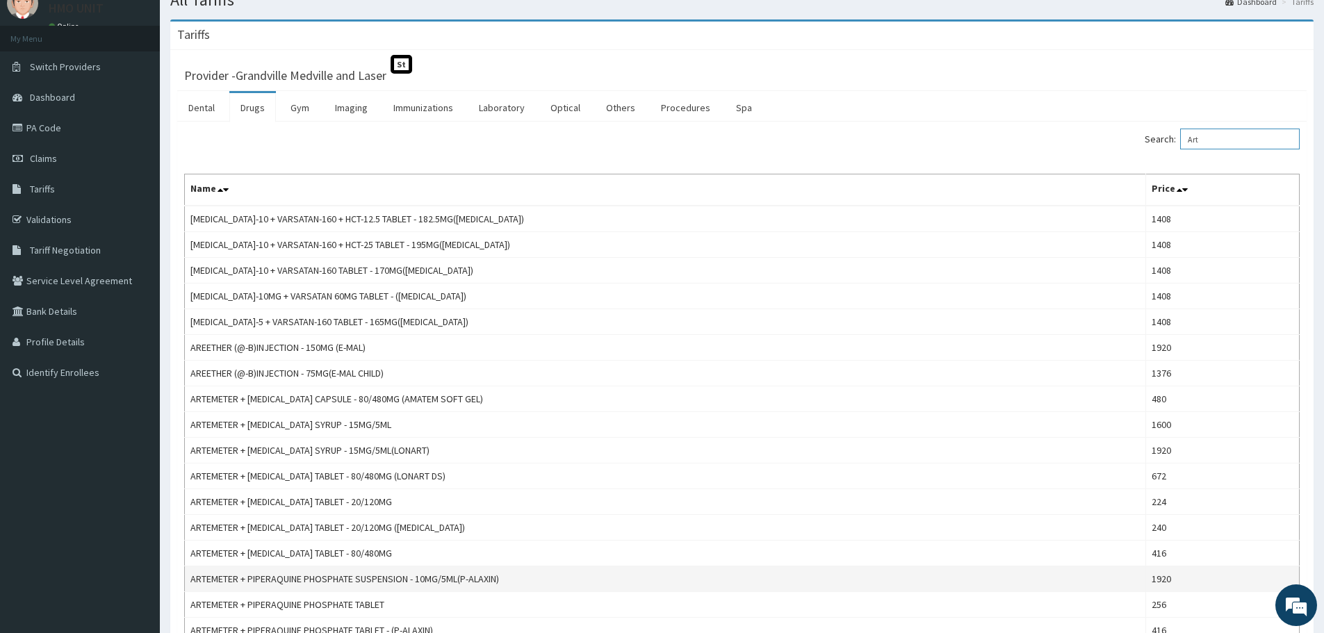
scroll to position [69, 0]
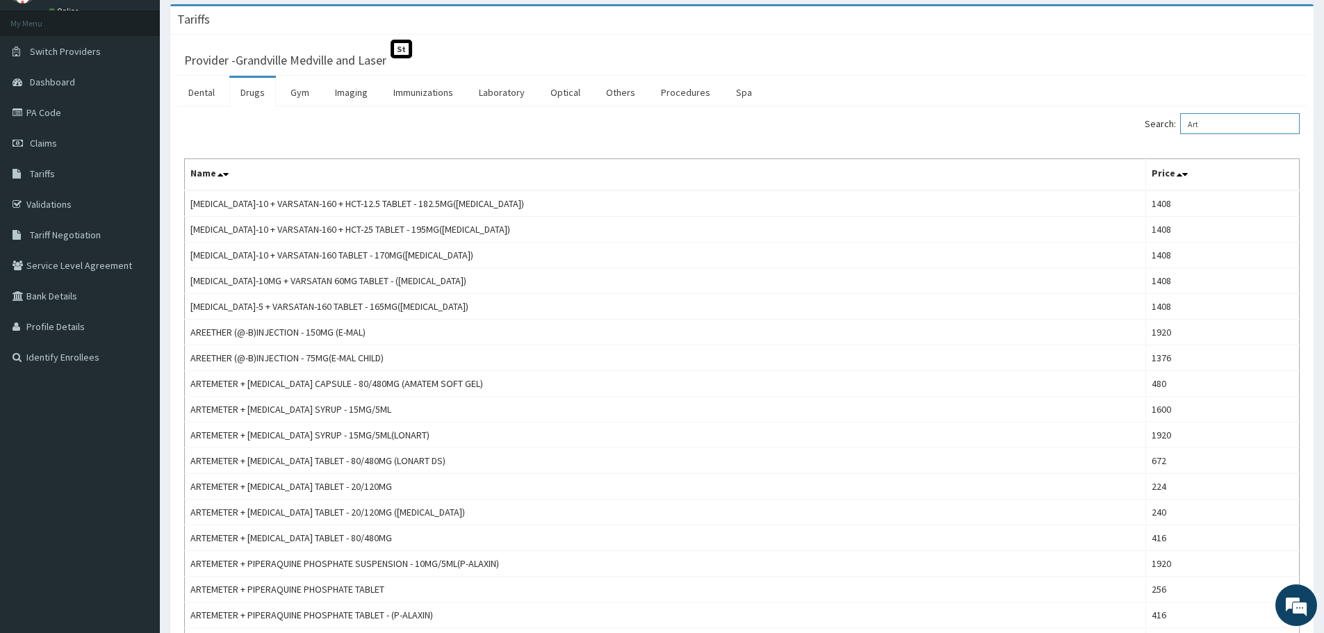
type input "Art"
